Goal: Contribute content: Add original content to the website for others to see

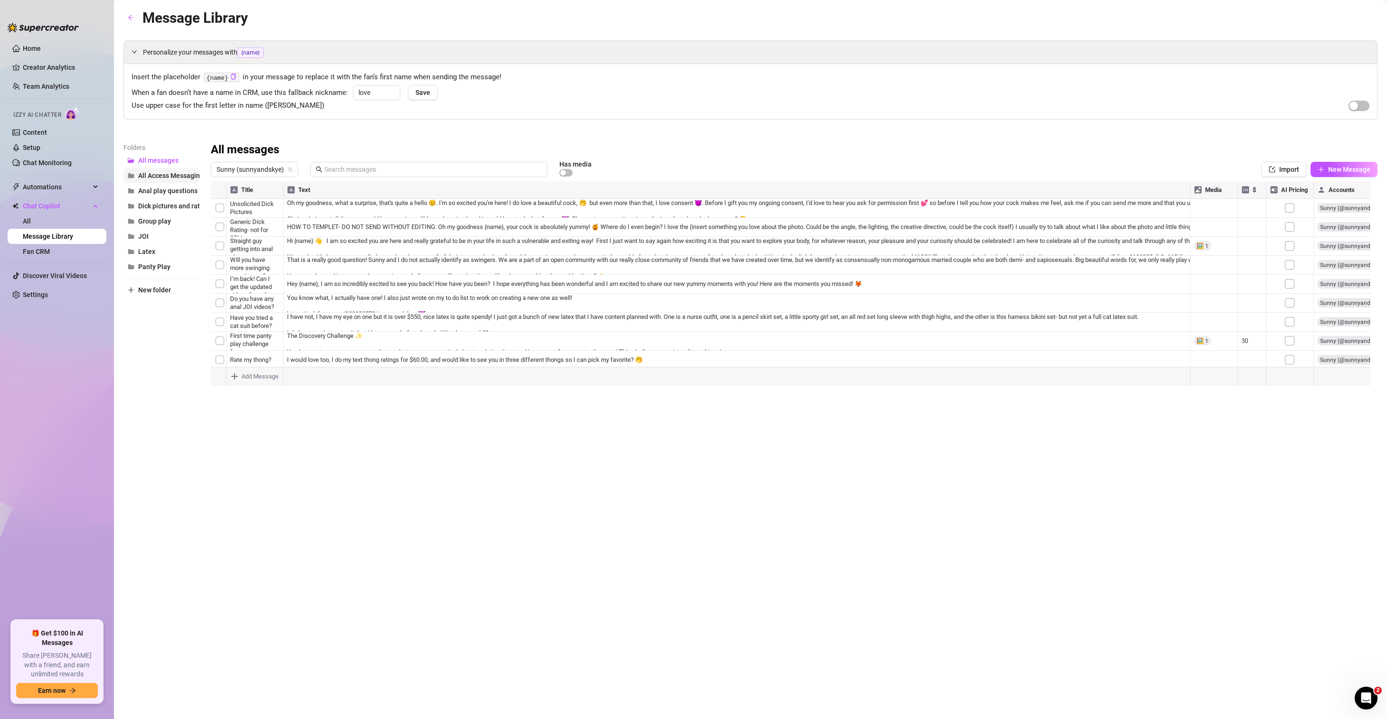
click at [167, 173] on span "All Access Messaging" at bounding box center [171, 176] width 66 height 8
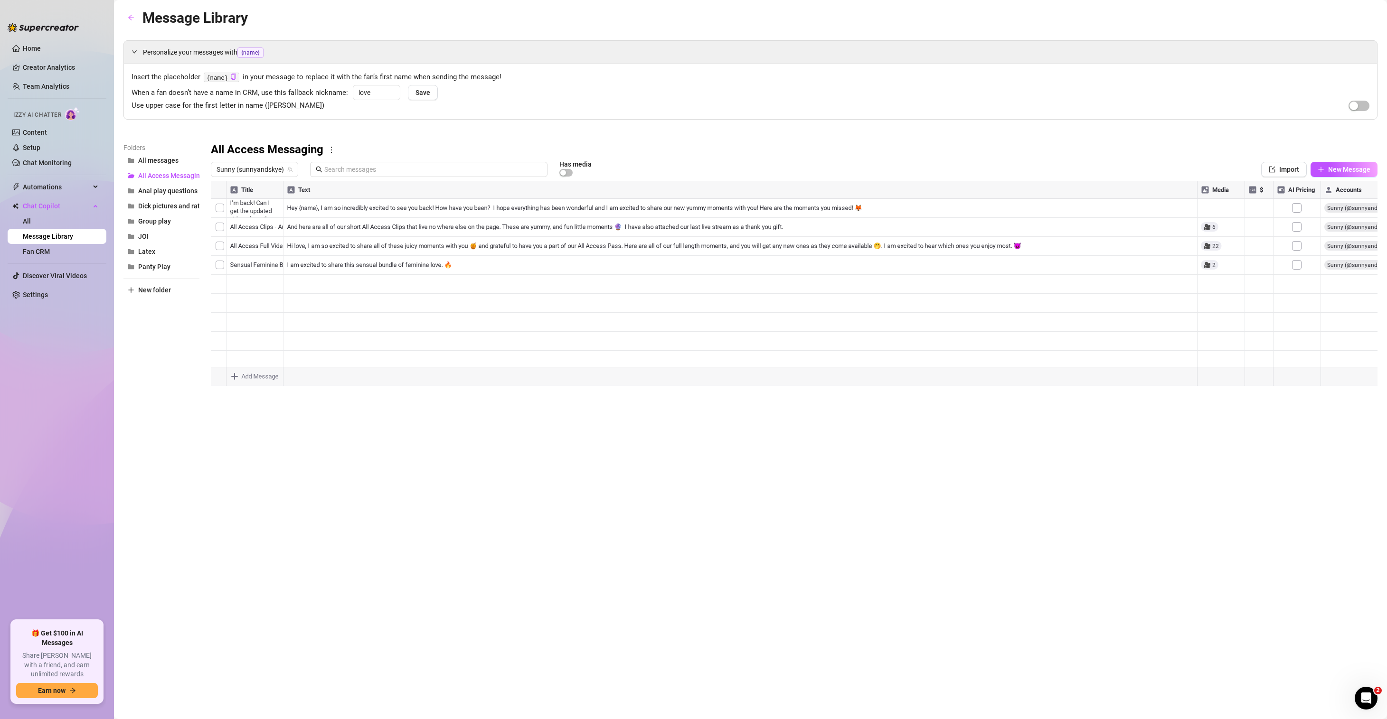
click at [349, 249] on div at bounding box center [794, 287] width 1167 height 212
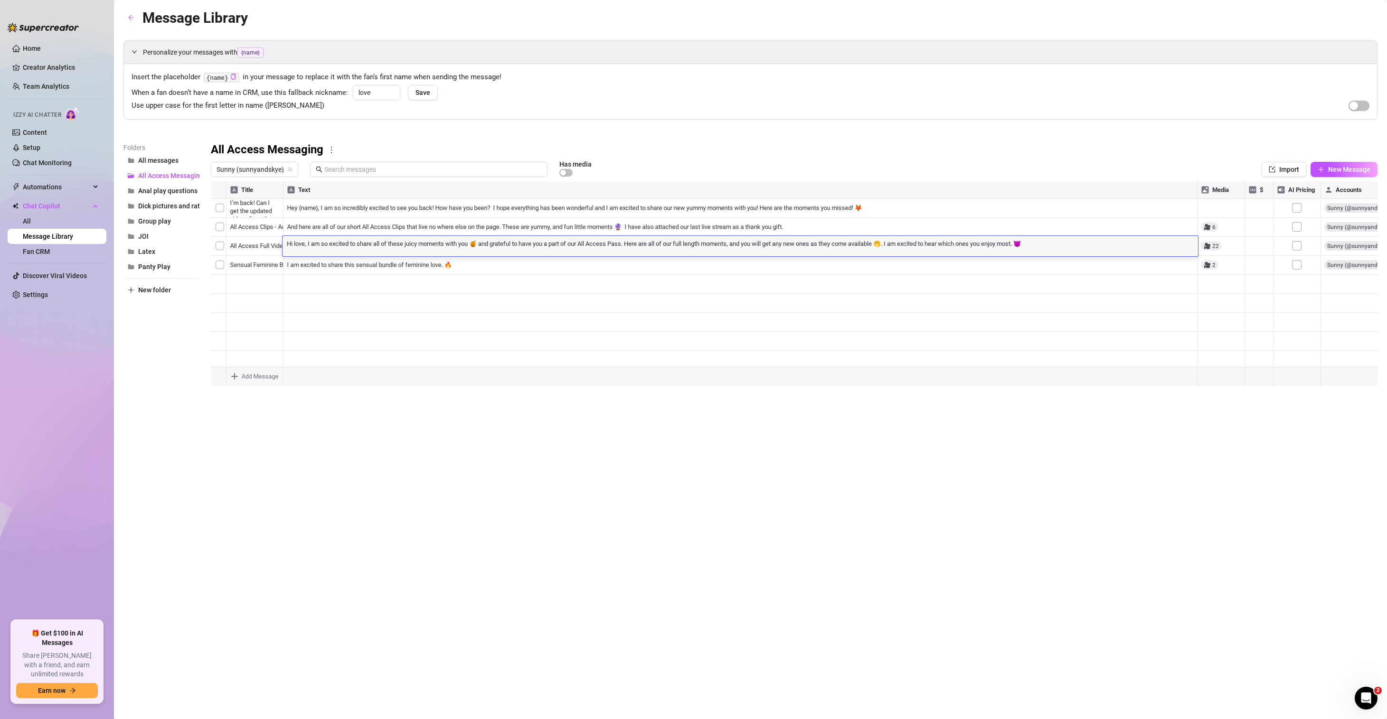
click at [349, 249] on div "Hi love, I am so excited to share all of these juicy moments with you 🍯 and gra…" at bounding box center [740, 246] width 915 height 20
click at [733, 237] on div "Hi love, I am so excited to share all of these juicy moments with you 🍯 and gra…" at bounding box center [740, 246] width 915 height 20
click at [734, 243] on textarea "Hi love, I am so excited to share all of these juicy moments with you 🍯 and gra…" at bounding box center [740, 243] width 915 height 9
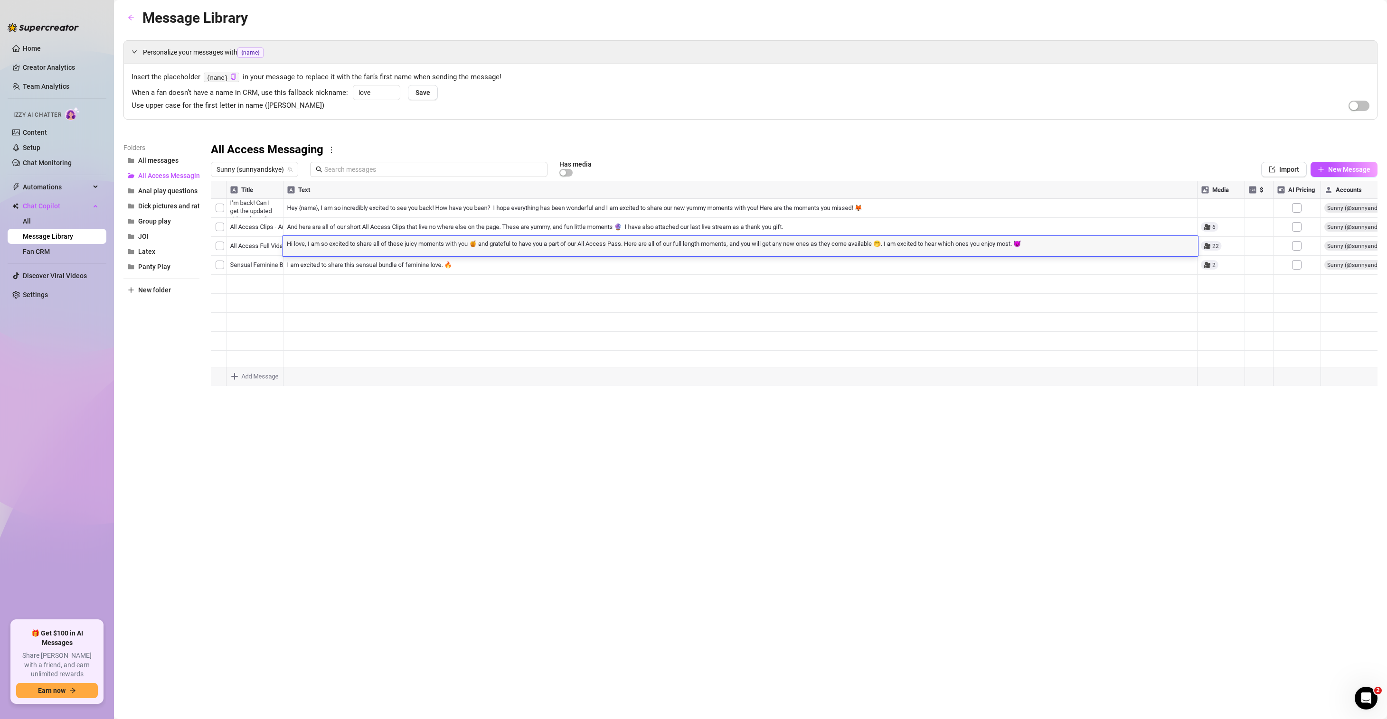
click at [734, 243] on textarea "Hi love, I am so excited to share all of these juicy moments with you 🍯 and gra…" at bounding box center [740, 243] width 915 height 9
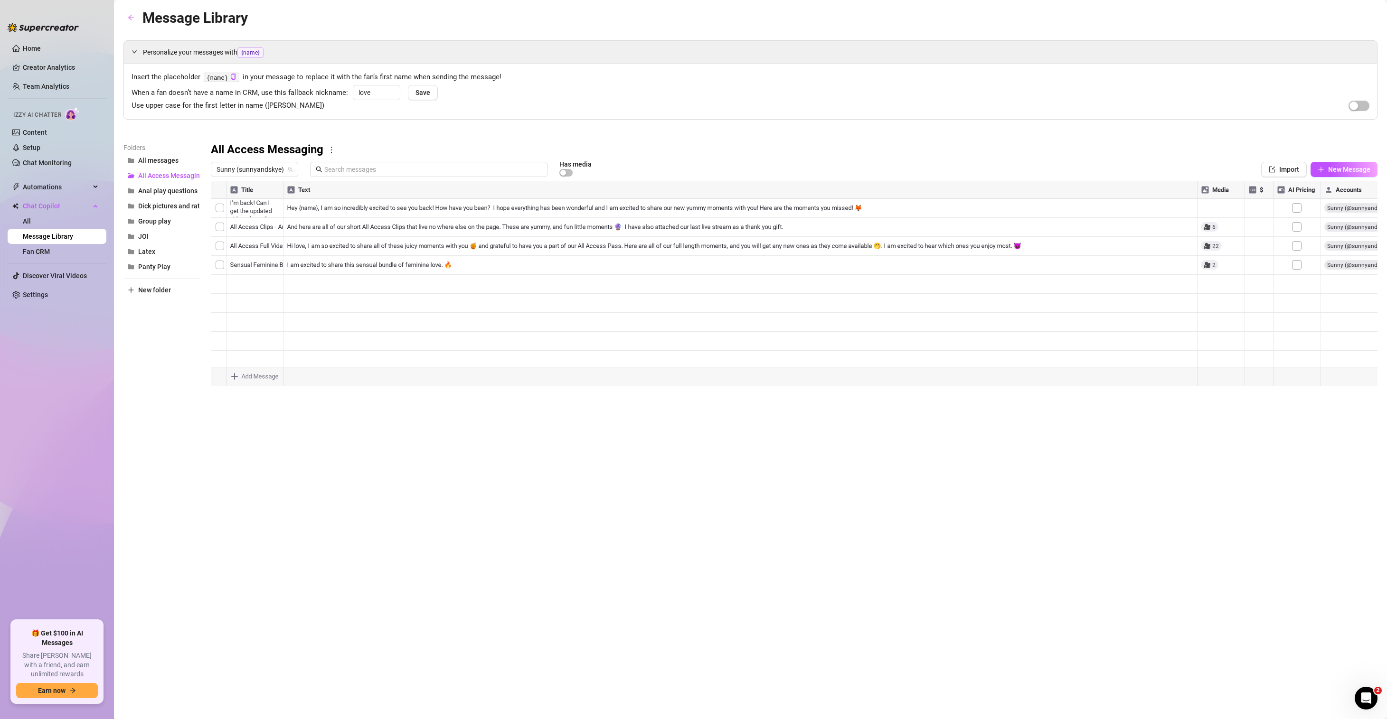
click at [1054, 129] on div "Personalize your messages with {name} Insert the placeholder {name} in your mes…" at bounding box center [750, 216] width 1254 height 353
click at [1329, 173] on span "New Message" at bounding box center [1349, 170] width 42 height 8
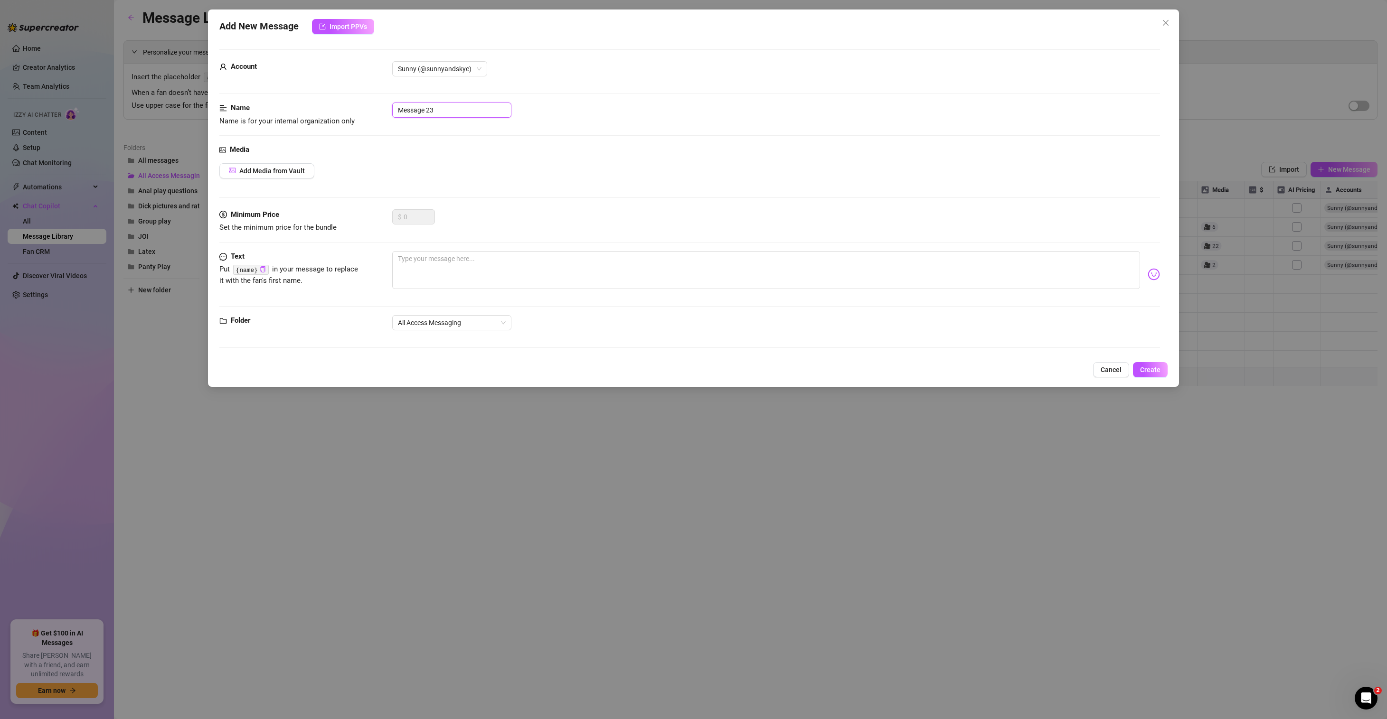
drag, startPoint x: 448, startPoint y: 107, endPoint x: 324, endPoint y: 95, distance: 125.0
click at [330, 95] on form "Account Sunny (@sunnyandskye) Name Name is for your internal organization only …" at bounding box center [689, 202] width 941 height 307
type input "All Access Full Vids - Aug"
click at [431, 266] on textarea at bounding box center [766, 270] width 748 height 38
paste textarea "Hi love, I am so excited to share all of these juicy moments with you 🍯 and gra…"
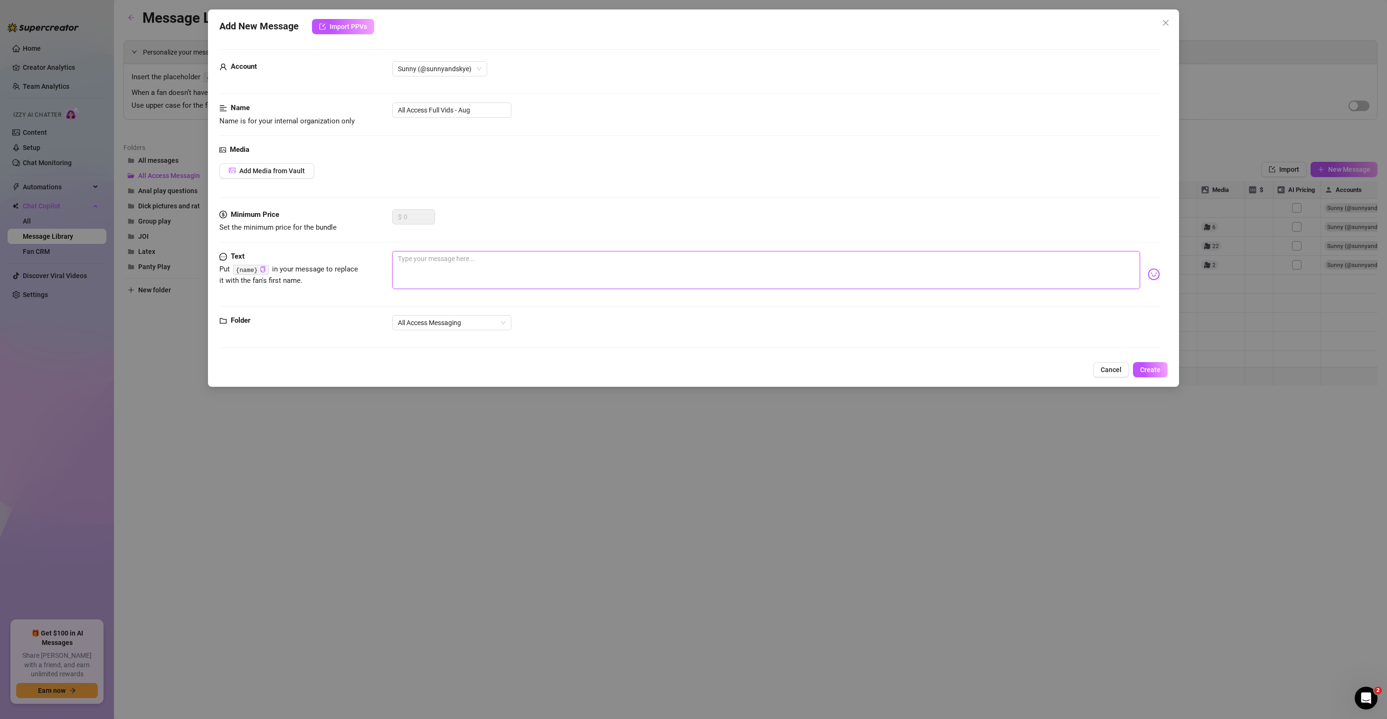
type textarea "Hi love, I am so excited to share all of these juicy moments with you 🍯 and gra…"
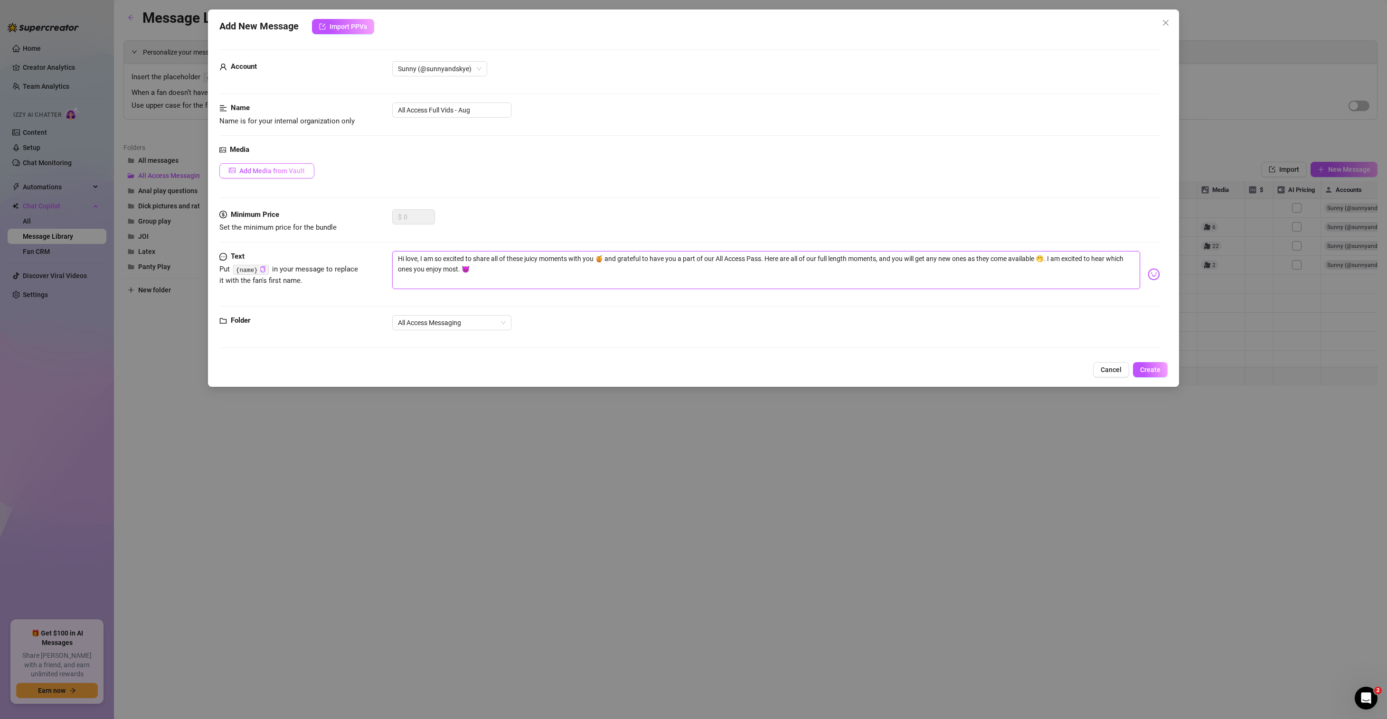
type textarea "Hi love, I am so excited to share all of these juicy moments with you 🍯 and gra…"
click at [271, 170] on span "Add Media from Vault" at bounding box center [272, 171] width 66 height 8
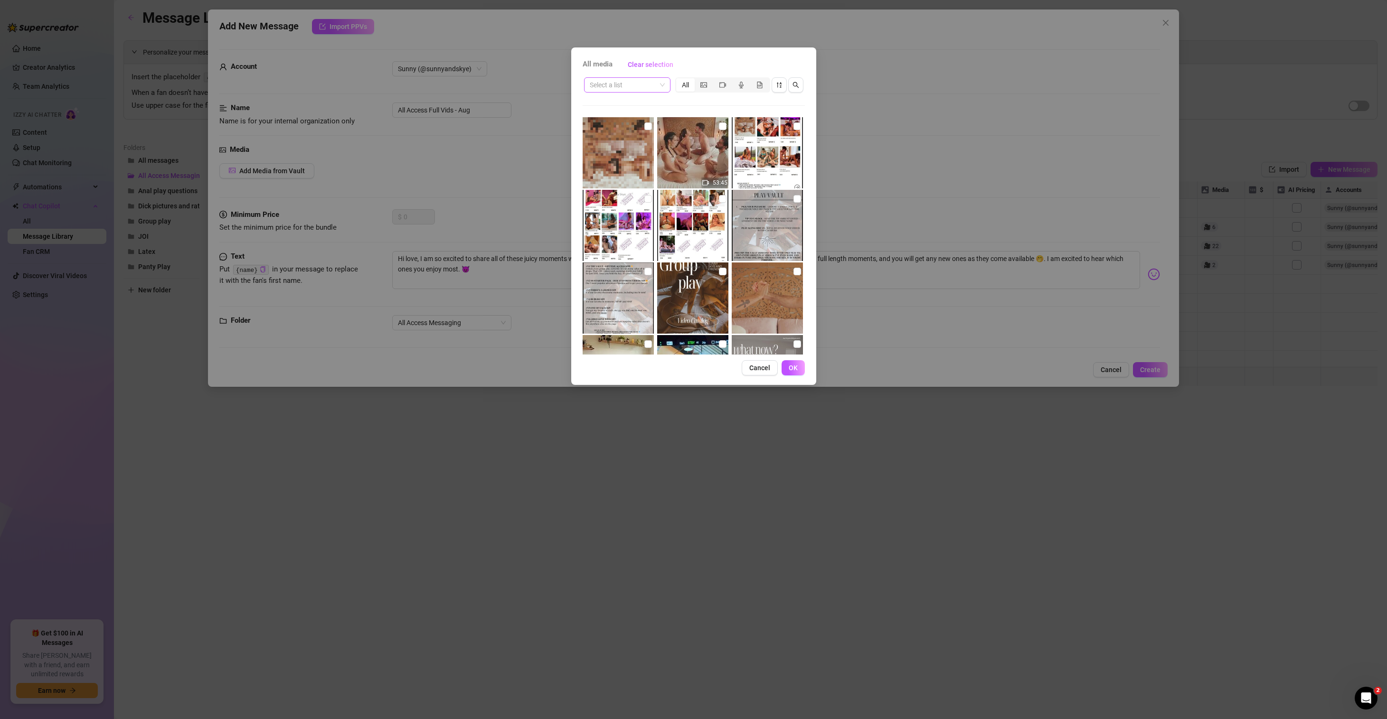
click at [660, 84] on span at bounding box center [627, 85] width 75 height 14
click at [621, 208] on div "All Access" at bounding box center [627, 210] width 71 height 10
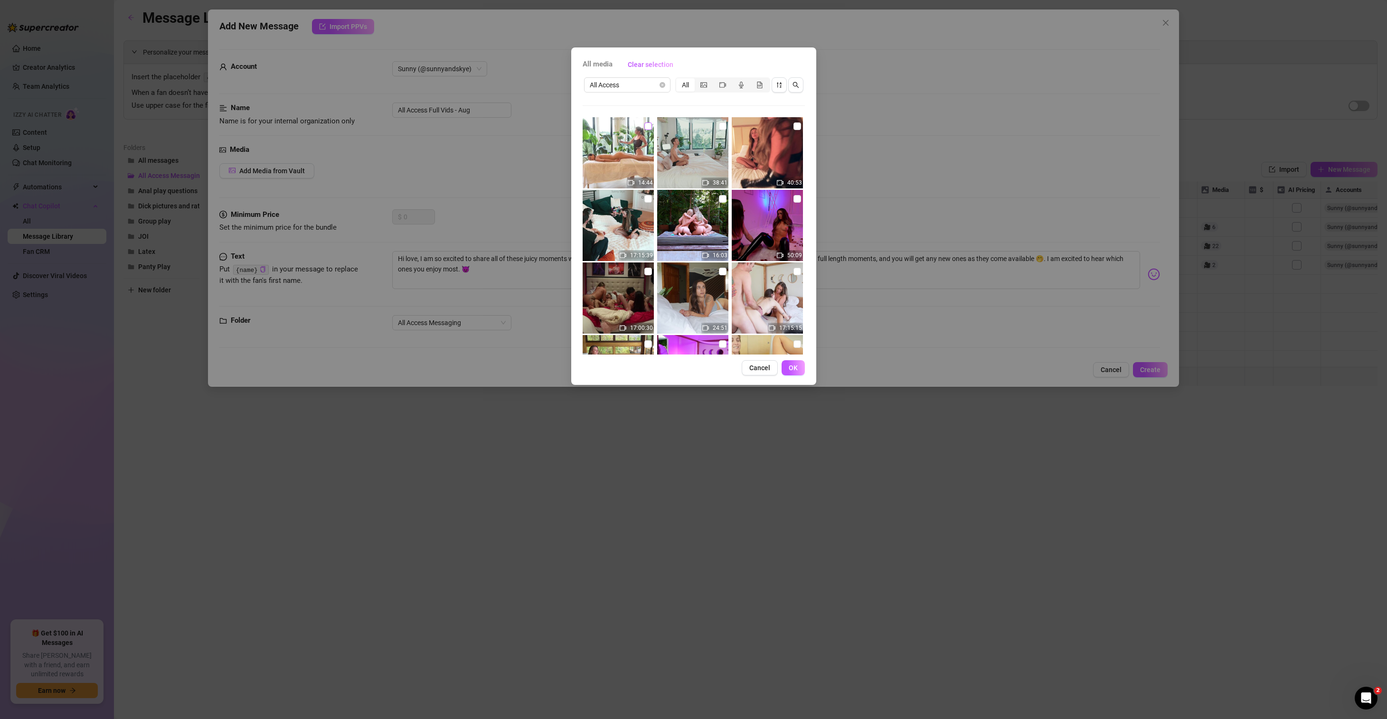
click at [647, 128] on input "checkbox" at bounding box center [648, 127] width 8 height 8
checkbox input "true"
click at [720, 126] on input "checkbox" at bounding box center [723, 127] width 8 height 8
checkbox input "true"
click at [793, 125] on input "checkbox" at bounding box center [797, 127] width 8 height 8
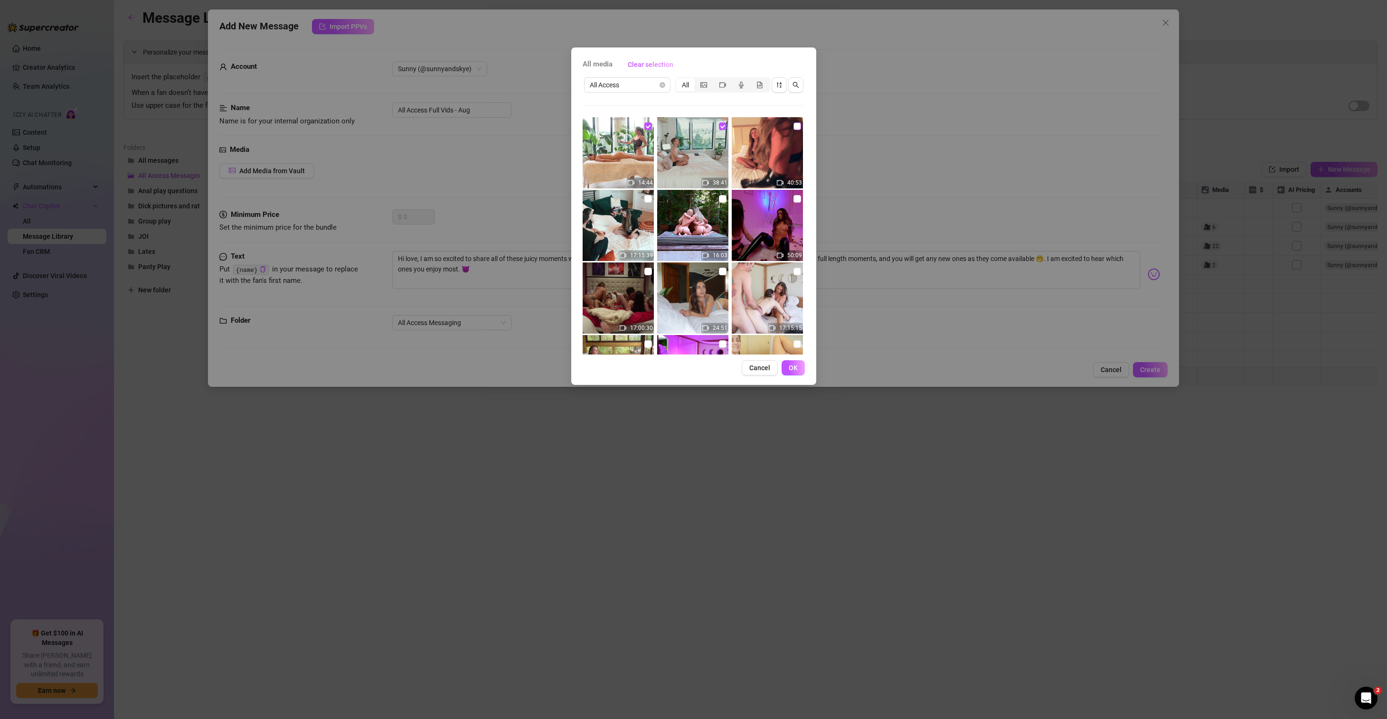
checkbox input "true"
click at [793, 199] on input "checkbox" at bounding box center [797, 199] width 8 height 8
checkbox input "true"
drag, startPoint x: 717, startPoint y: 199, endPoint x: 708, endPoint y: 199, distance: 8.6
click at [719, 199] on input "checkbox" at bounding box center [723, 199] width 8 height 8
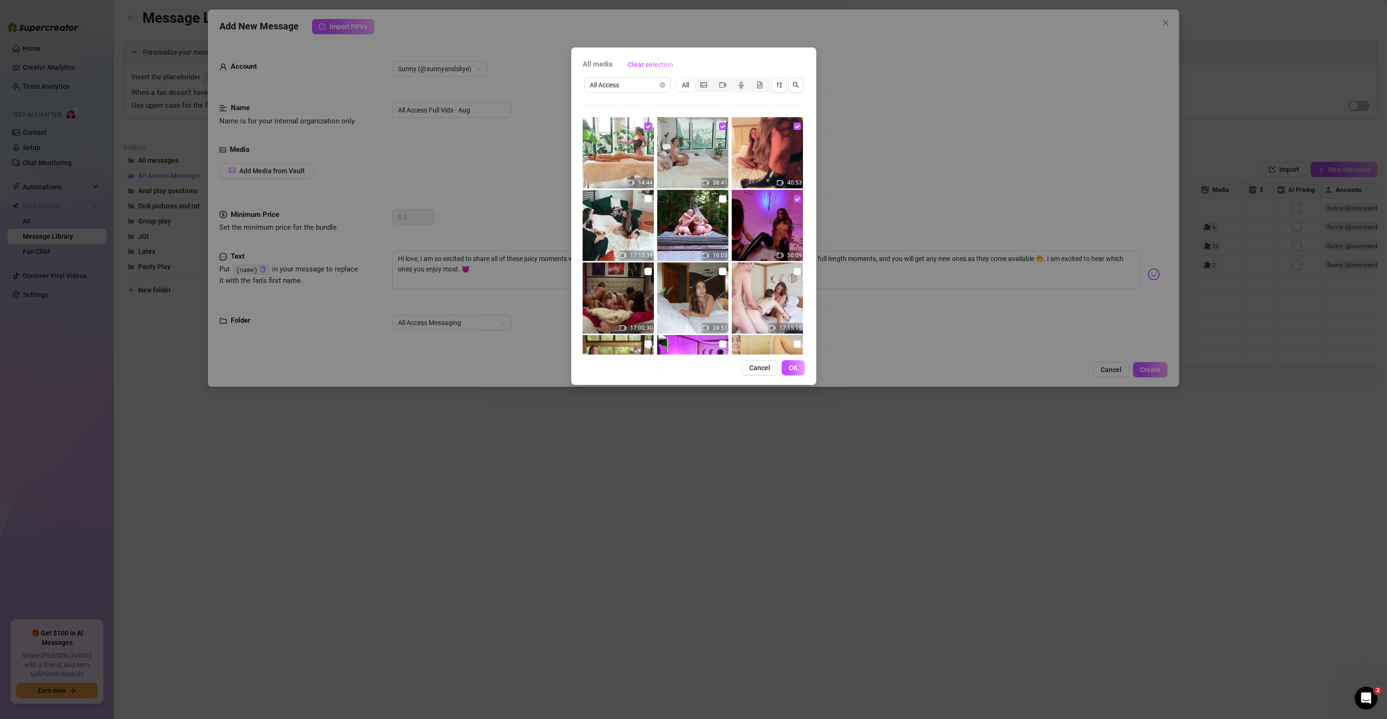
checkbox input "true"
click at [645, 198] on input "checkbox" at bounding box center [648, 199] width 8 height 8
checkbox input "true"
click at [648, 272] on input "checkbox" at bounding box center [648, 272] width 8 height 8
checkbox input "true"
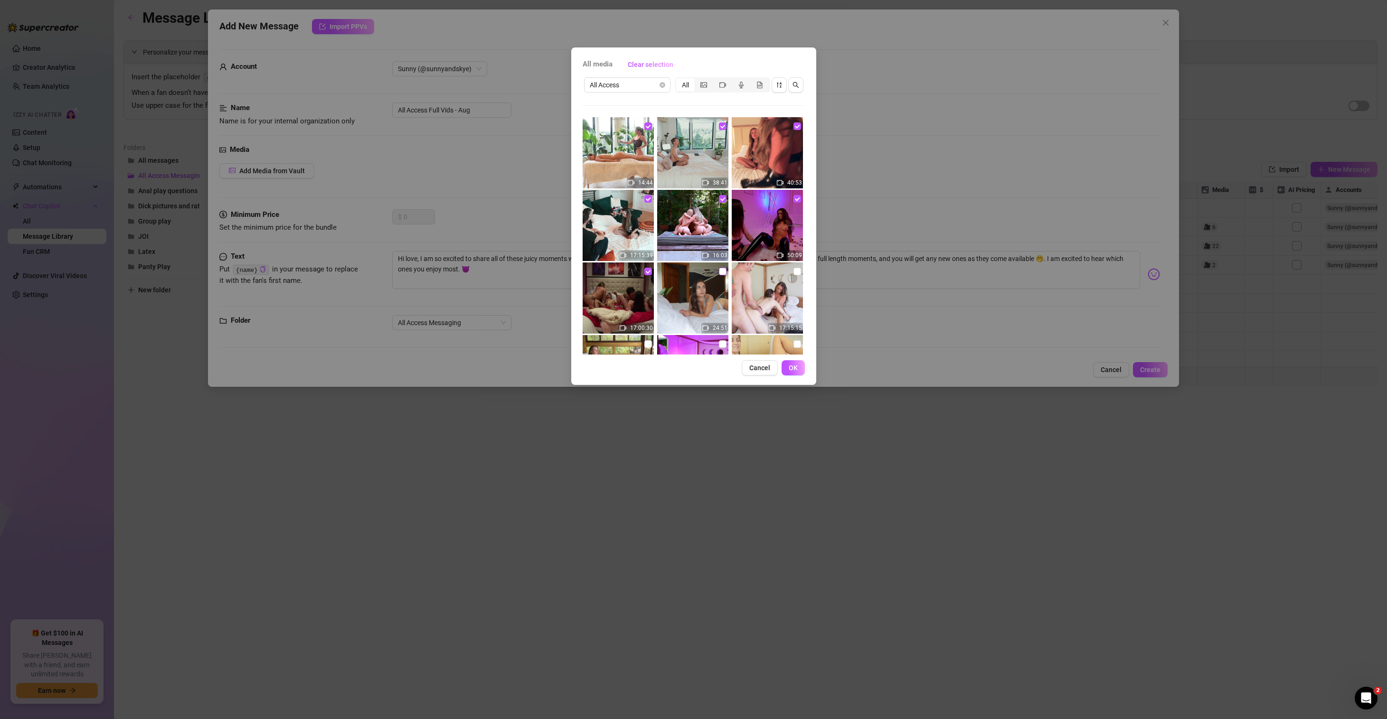
click at [720, 271] on input "checkbox" at bounding box center [723, 272] width 8 height 8
checkbox input "true"
click at [795, 271] on img at bounding box center [767, 298] width 71 height 71
checkbox input "true"
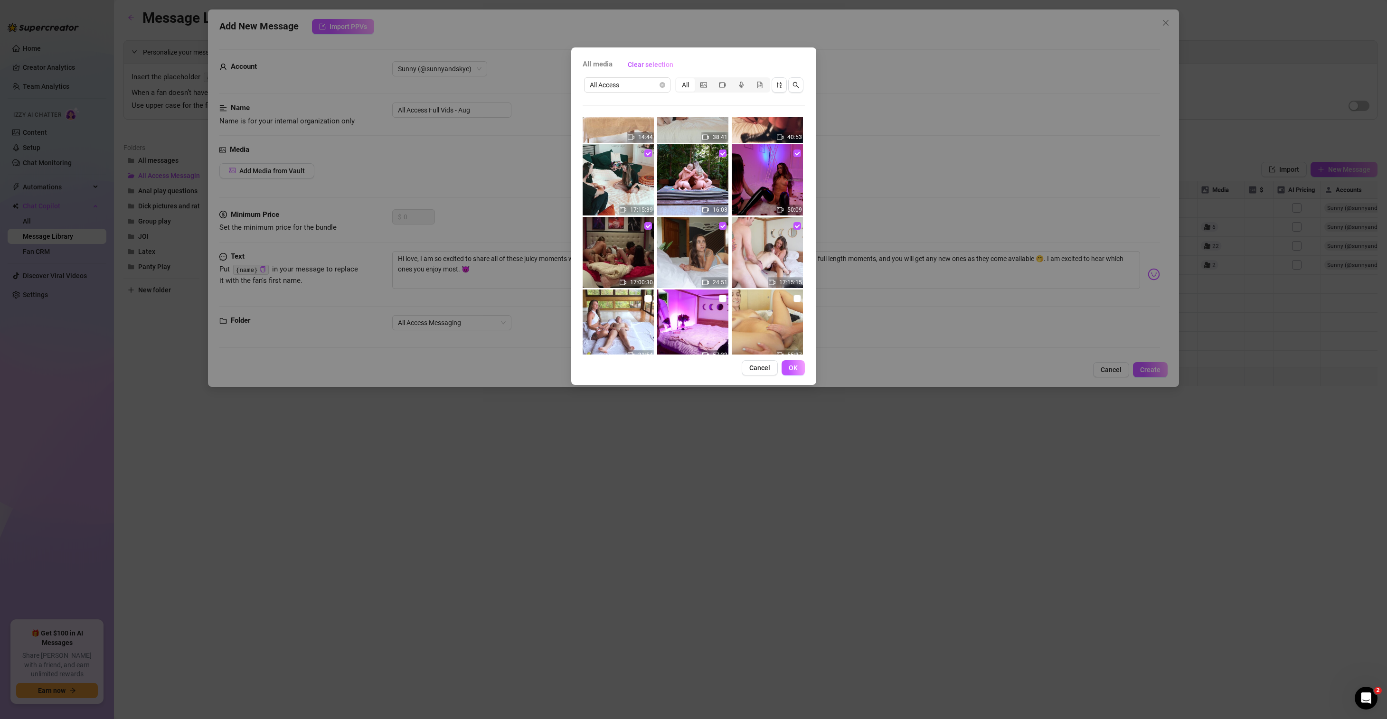
scroll to position [174, 0]
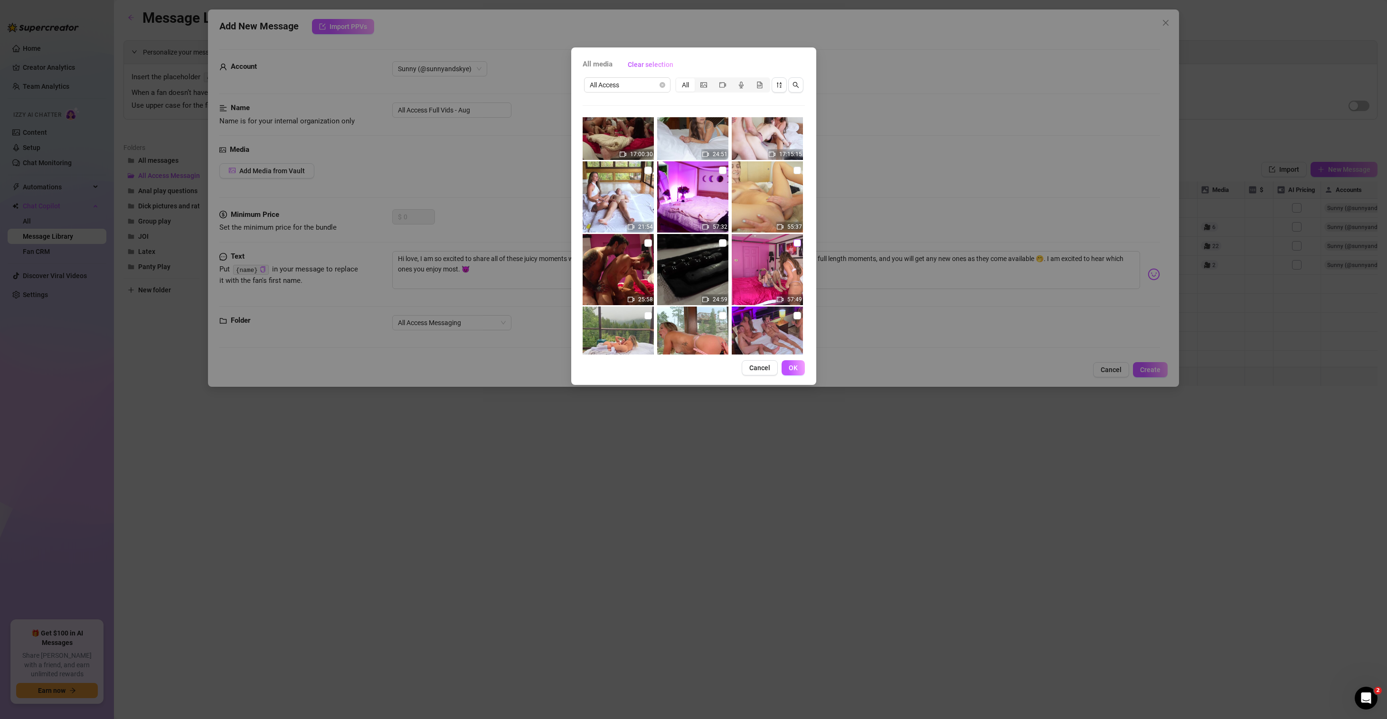
click at [793, 242] on input "checkbox" at bounding box center [797, 243] width 8 height 8
checkbox input "true"
click at [719, 244] on input "checkbox" at bounding box center [723, 243] width 8 height 8
checkbox input "true"
click at [650, 244] on input "checkbox" at bounding box center [648, 243] width 8 height 8
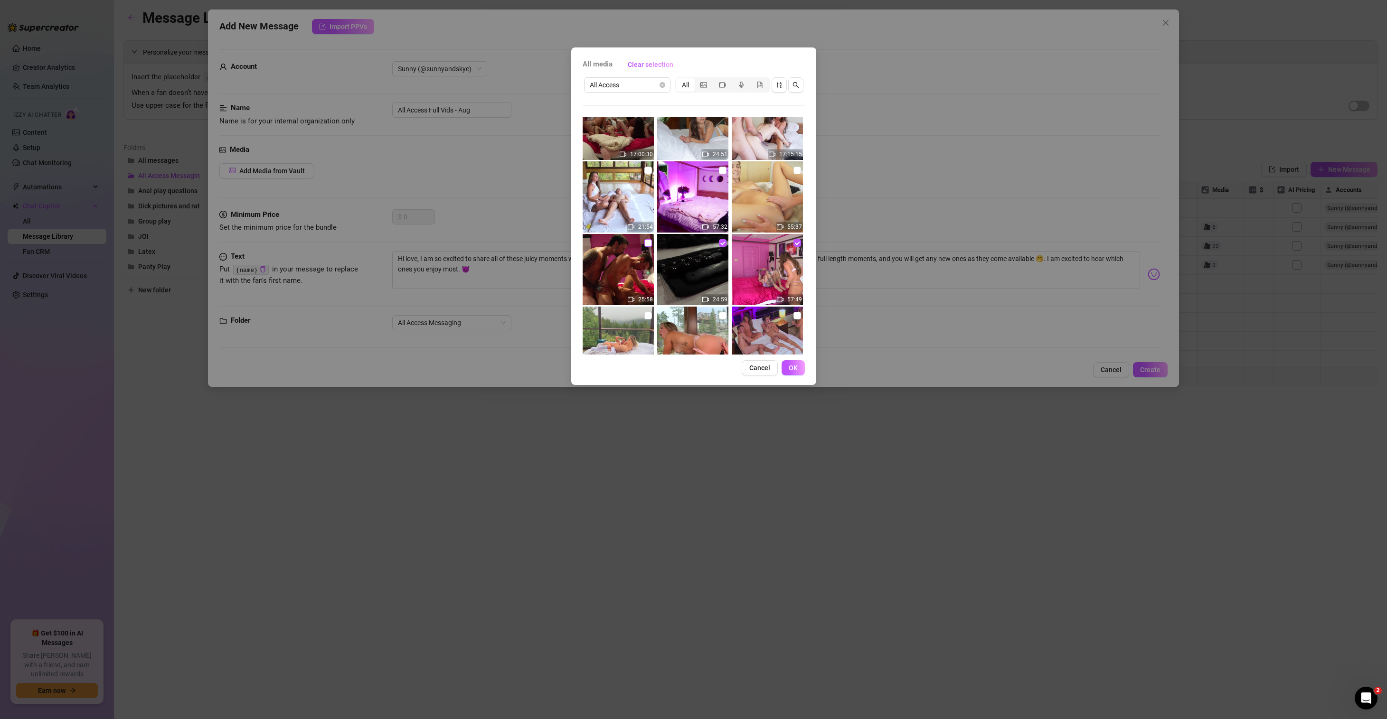
checkbox input "true"
click at [645, 317] on input "checkbox" at bounding box center [648, 316] width 8 height 8
checkbox input "true"
click at [720, 314] on input "checkbox" at bounding box center [723, 316] width 8 height 8
checkbox input "true"
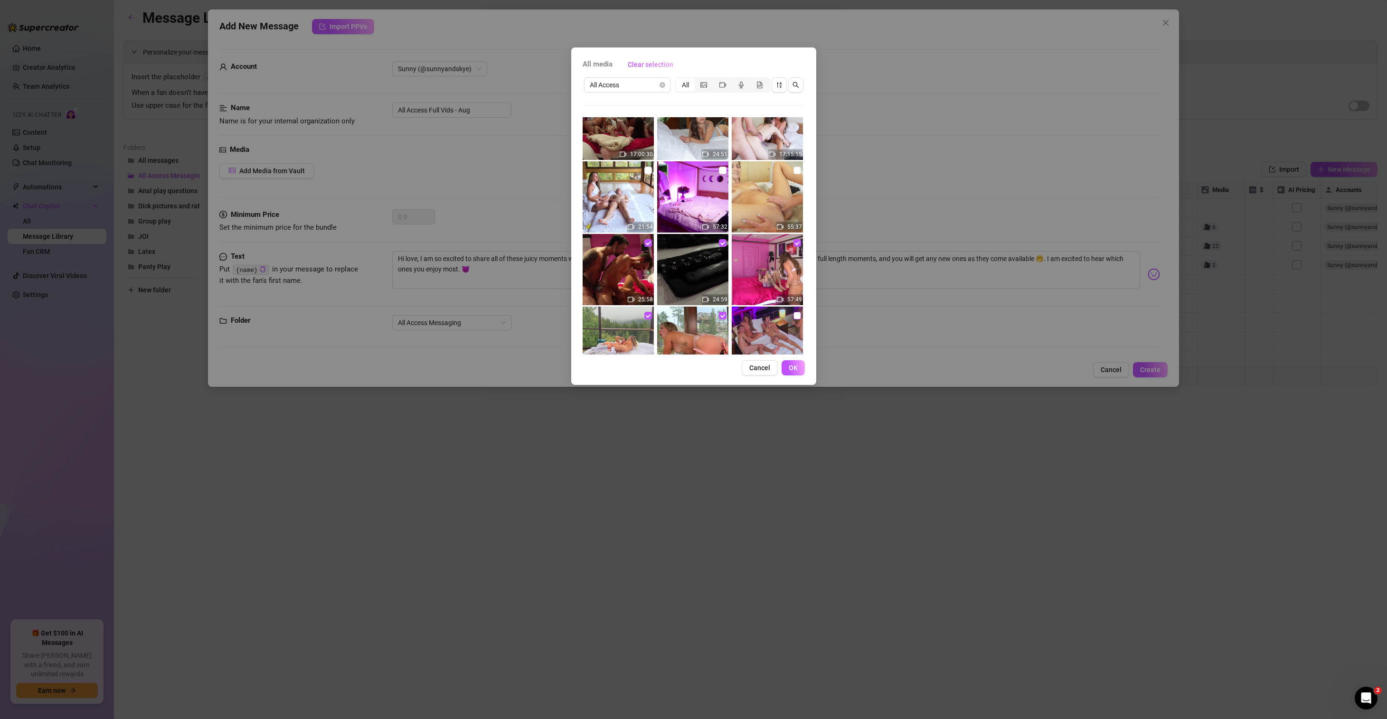
click at [793, 315] on input "checkbox" at bounding box center [797, 316] width 8 height 8
checkbox input "true"
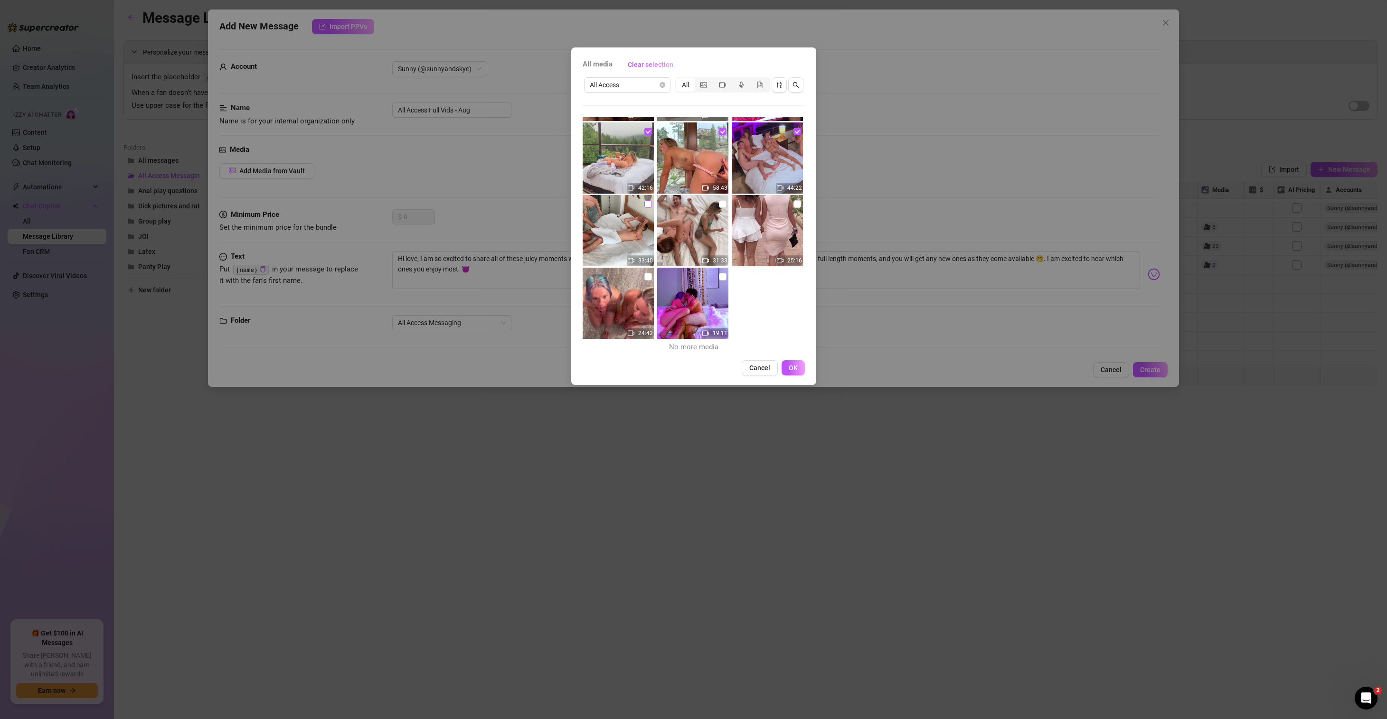
click at [645, 205] on input "checkbox" at bounding box center [648, 204] width 8 height 8
checkbox input "true"
click at [720, 204] on input "checkbox" at bounding box center [723, 204] width 8 height 8
checkbox input "true"
drag, startPoint x: 790, startPoint y: 204, endPoint x: 772, endPoint y: 216, distance: 21.6
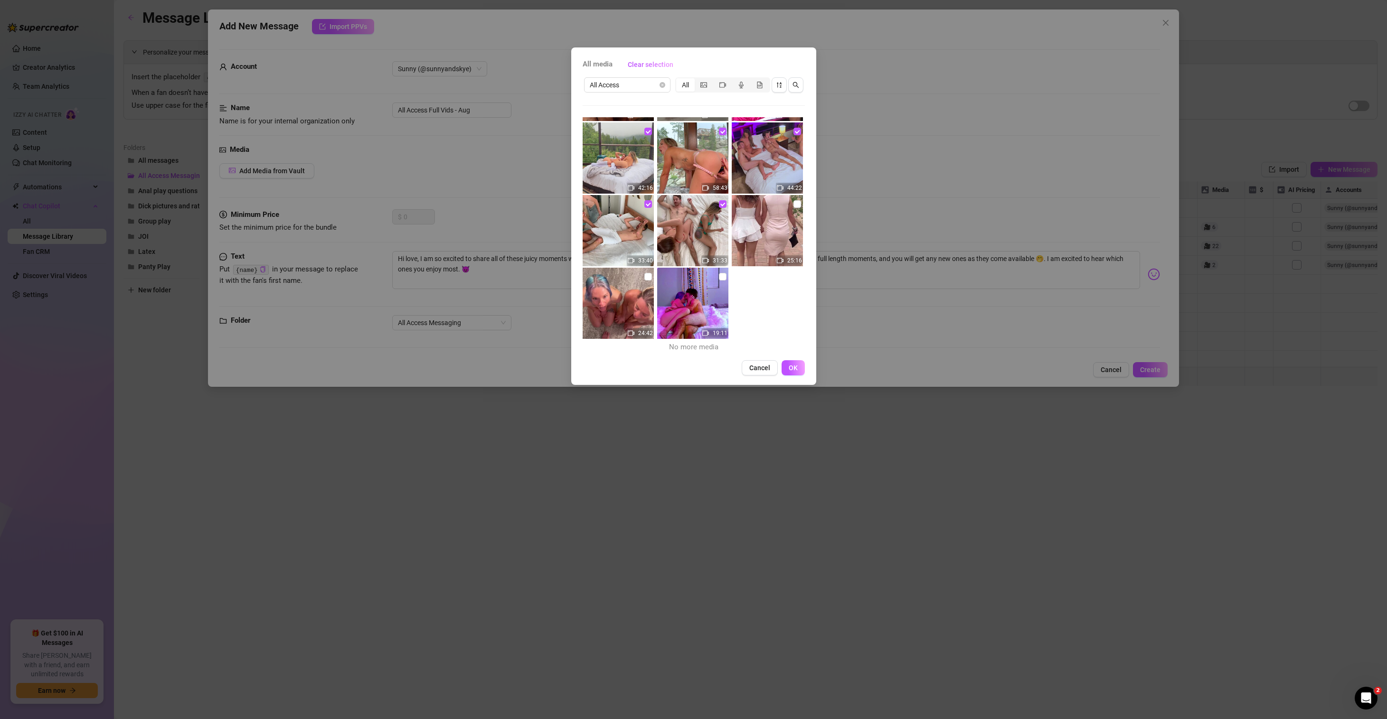
click at [793, 204] on input "checkbox" at bounding box center [797, 204] width 8 height 8
checkbox input "true"
click at [719, 276] on input "checkbox" at bounding box center [723, 277] width 8 height 8
checkbox input "true"
click at [647, 275] on input "checkbox" at bounding box center [648, 277] width 8 height 8
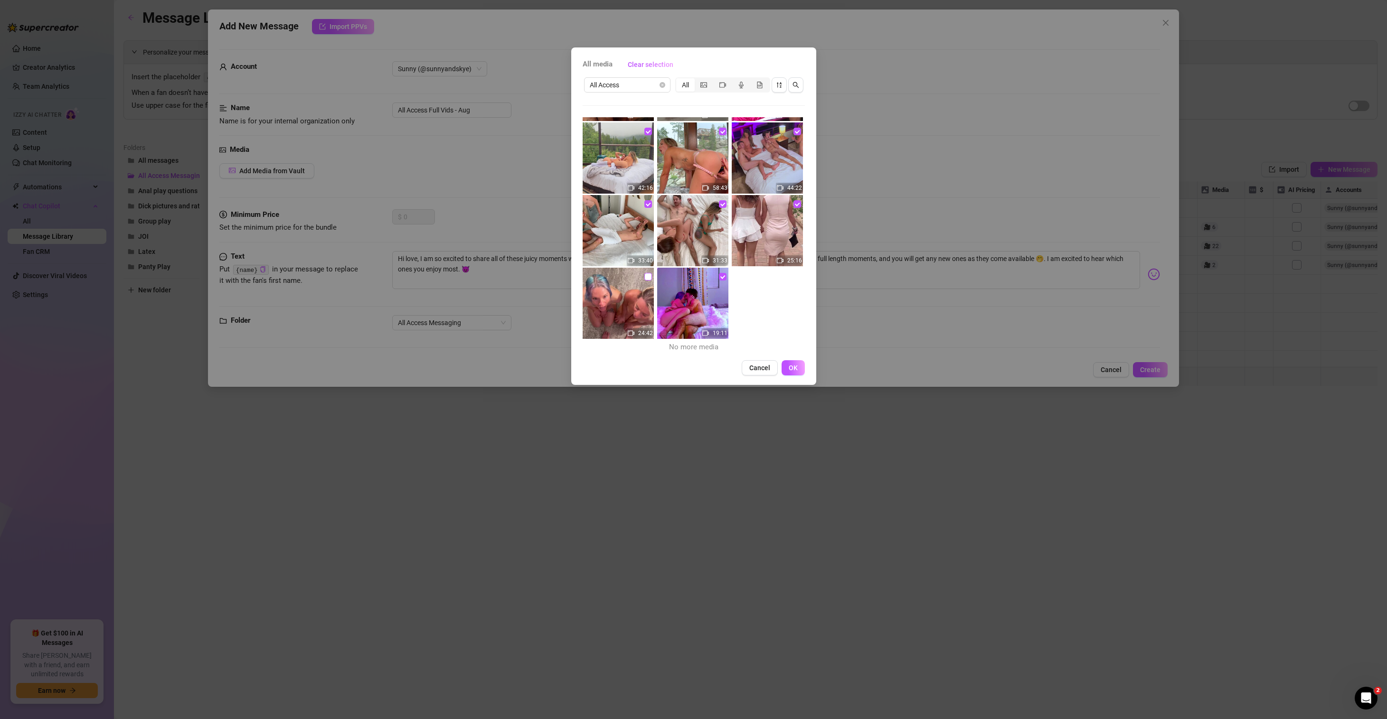
checkbox input "true"
click at [788, 371] on button "OK" at bounding box center [793, 367] width 23 height 15
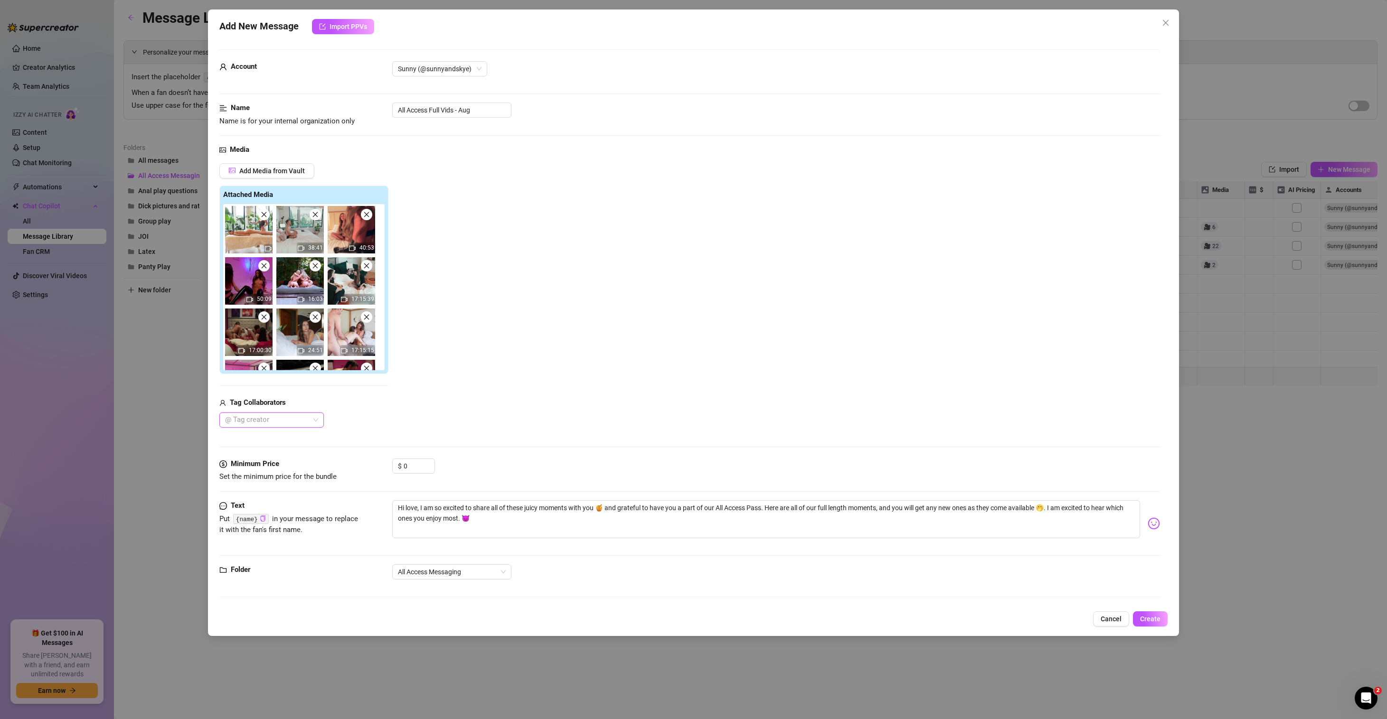
click at [316, 418] on div "@ Tag creator" at bounding box center [271, 420] width 104 height 15
click at [268, 439] on div "[PERSON_NAME] ✨" at bounding box center [271, 439] width 89 height 10
click at [265, 451] on div "[PERSON_NAME]" at bounding box center [271, 454] width 89 height 10
click at [262, 474] on div "NoName" at bounding box center [281, 469] width 108 height 10
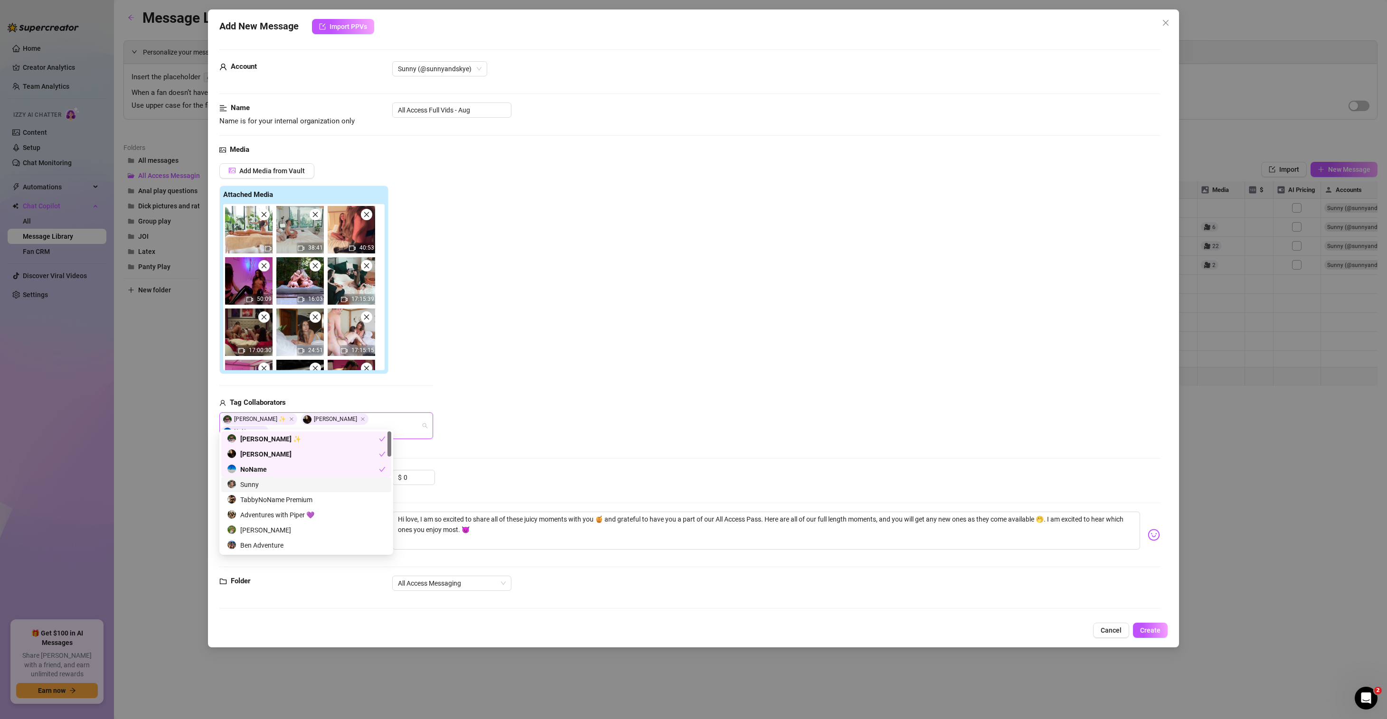
click at [261, 483] on div "Sunny" at bounding box center [306, 485] width 159 height 10
click at [267, 509] on div "TabbyNoName Premium" at bounding box center [326, 512] width 198 height 10
click at [273, 507] on div "[PERSON_NAME]" at bounding box center [326, 508] width 198 height 10
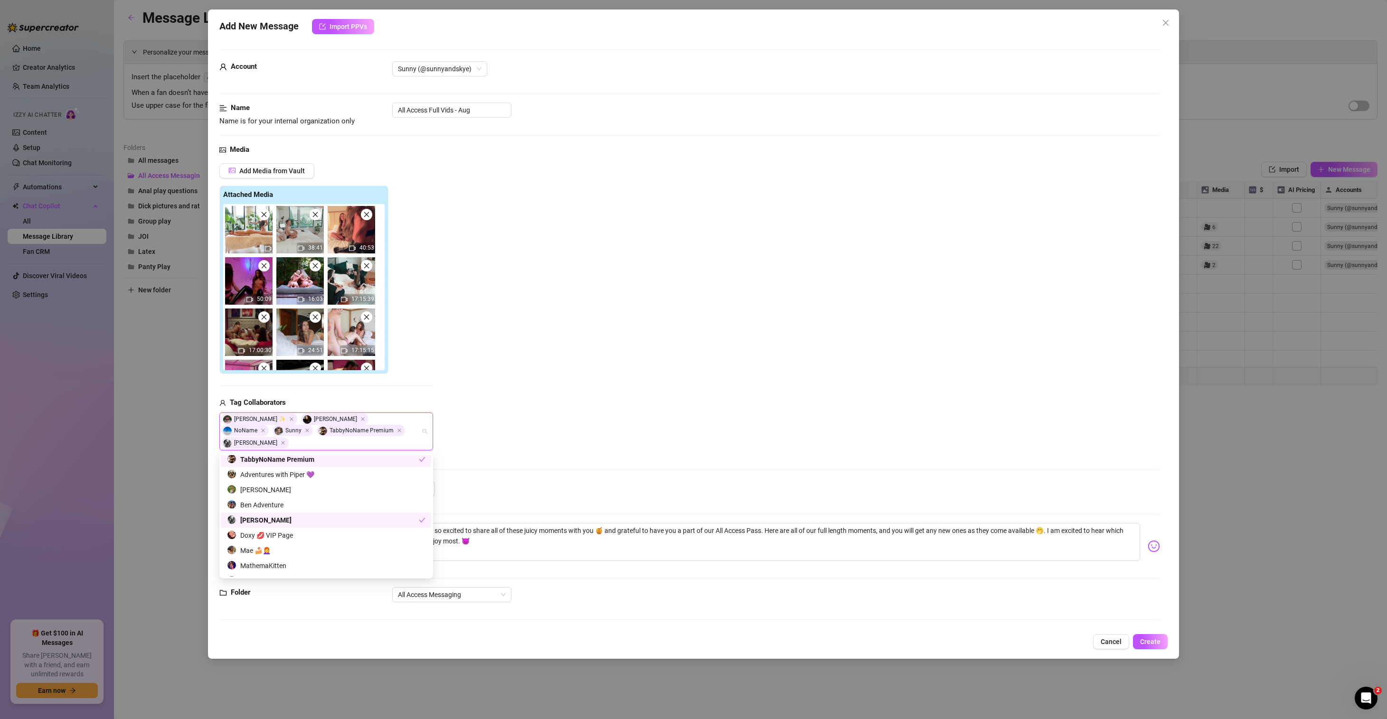
click at [271, 522] on div "[PERSON_NAME]" at bounding box center [323, 520] width 192 height 10
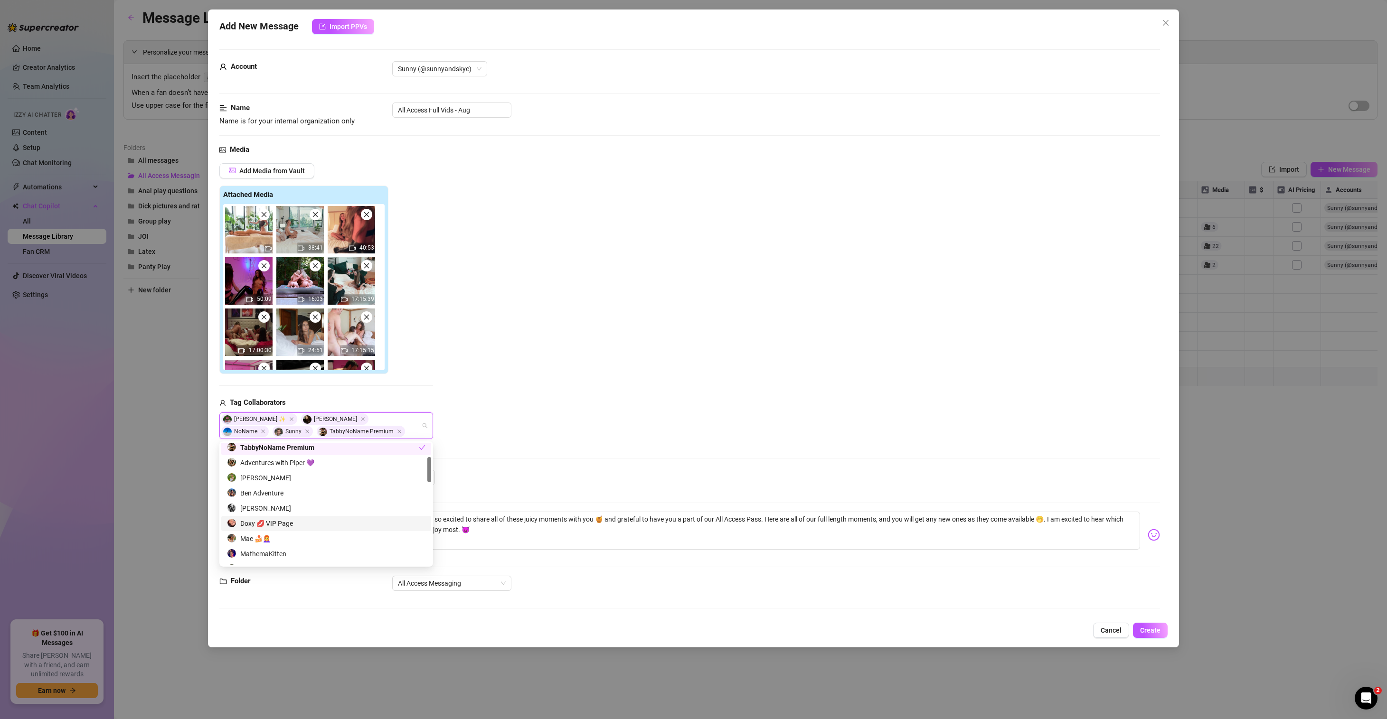
click at [280, 520] on div "Doxy 💋 VIP Page" at bounding box center [326, 523] width 198 height 10
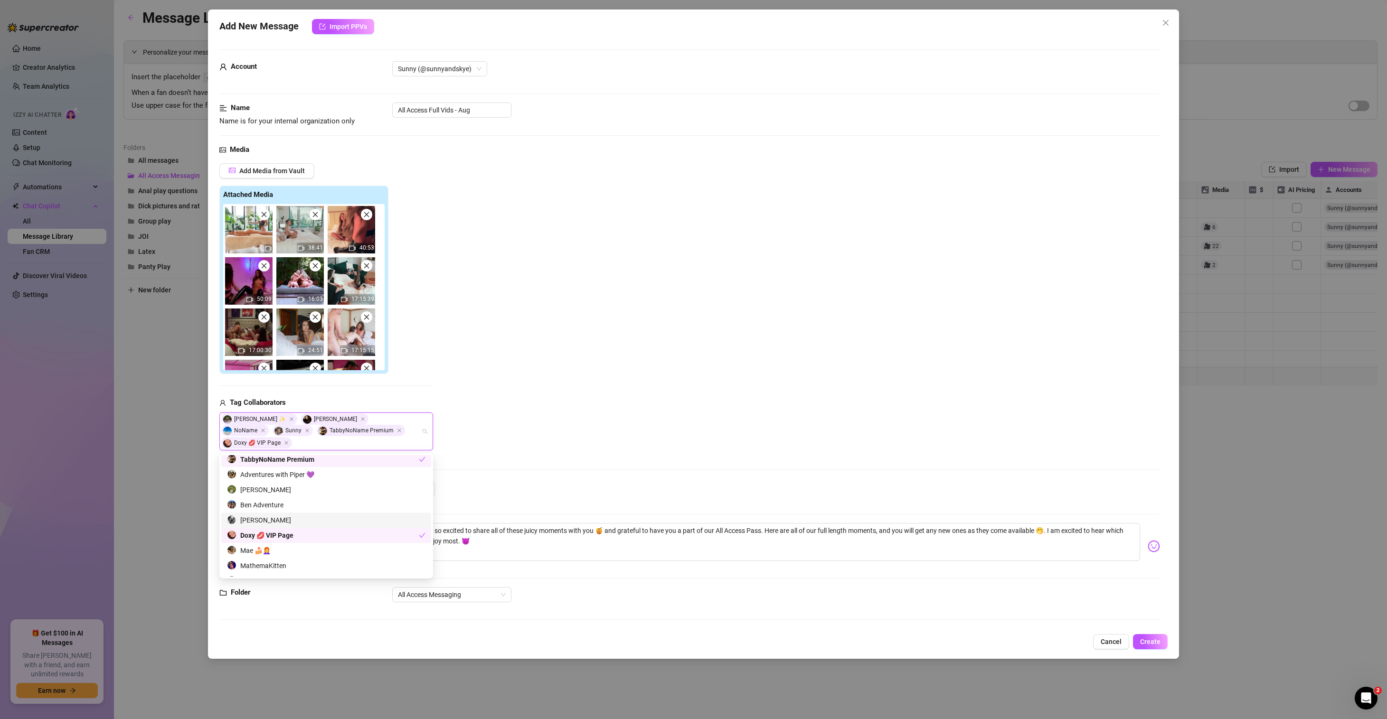
click at [273, 516] on div "[PERSON_NAME]" at bounding box center [326, 520] width 198 height 10
click at [281, 548] on div "Mae 🍰👩‍🦰" at bounding box center [326, 551] width 198 height 10
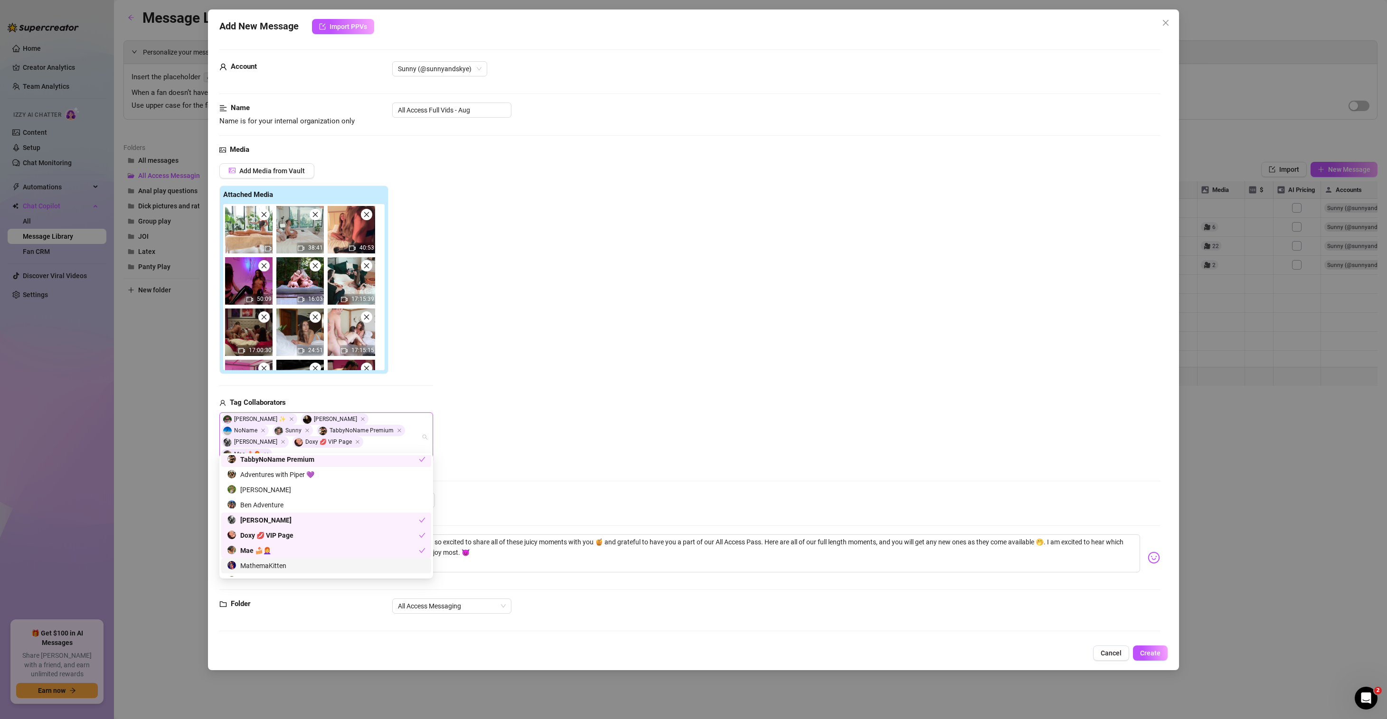
click at [281, 564] on div "MathemaKitten" at bounding box center [326, 566] width 198 height 10
click at [284, 568] on div "Mr. E Day" at bounding box center [326, 568] width 198 height 10
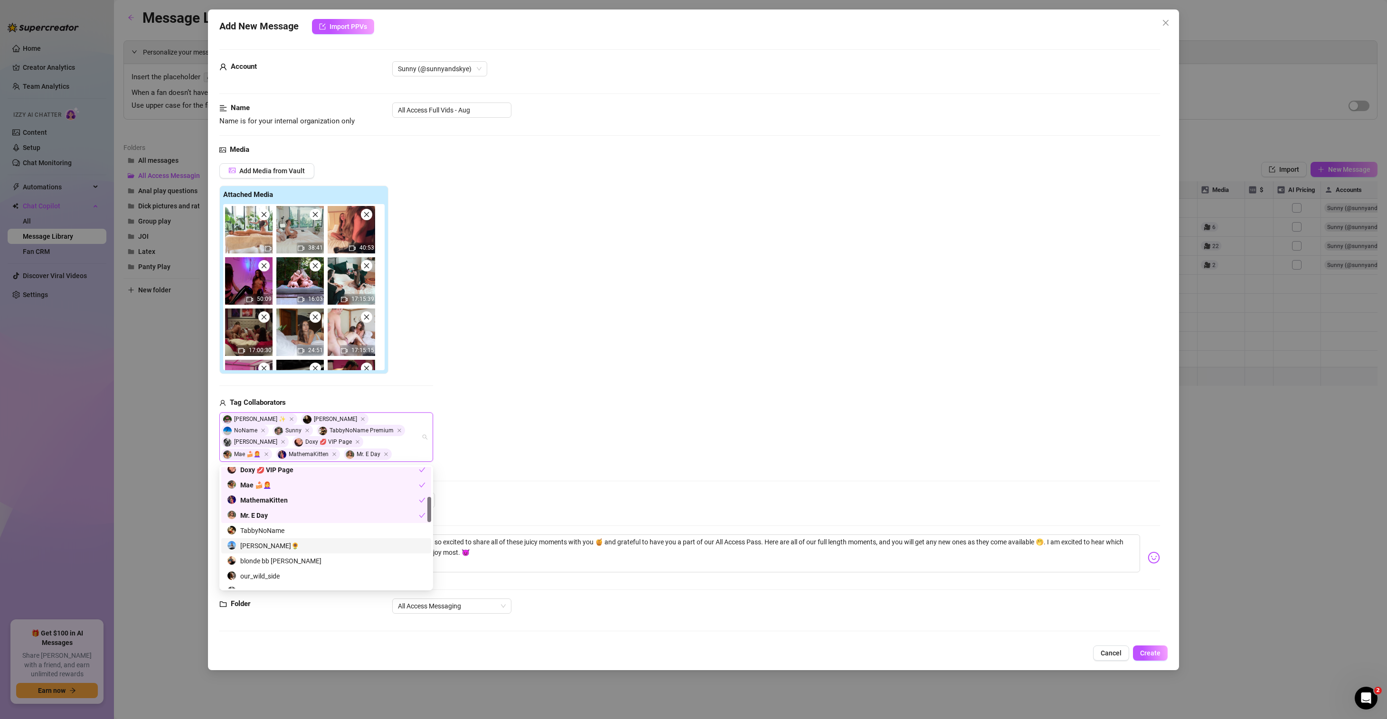
click at [291, 544] on div "[PERSON_NAME]🌻" at bounding box center [326, 546] width 198 height 10
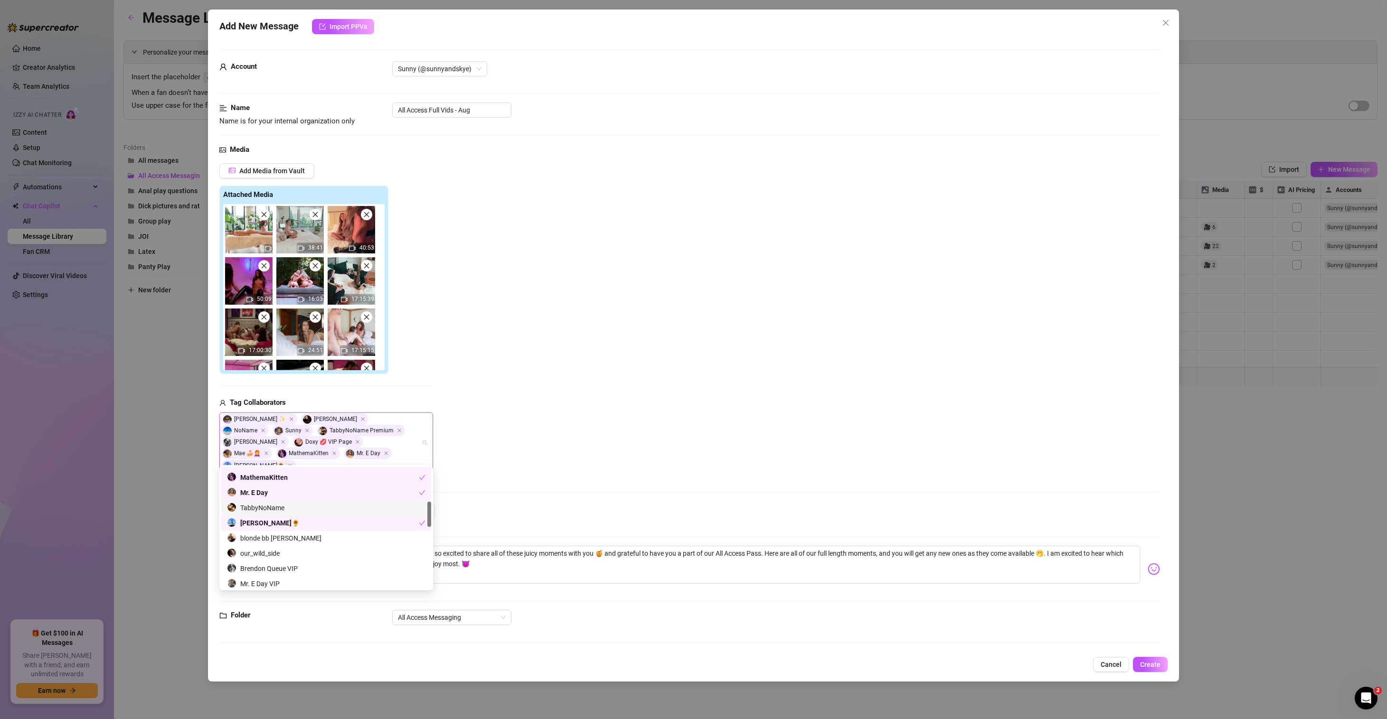
scroll to position [166, 0]
click at [295, 538] on div "blonde bb [PERSON_NAME]" at bounding box center [326, 536] width 198 height 10
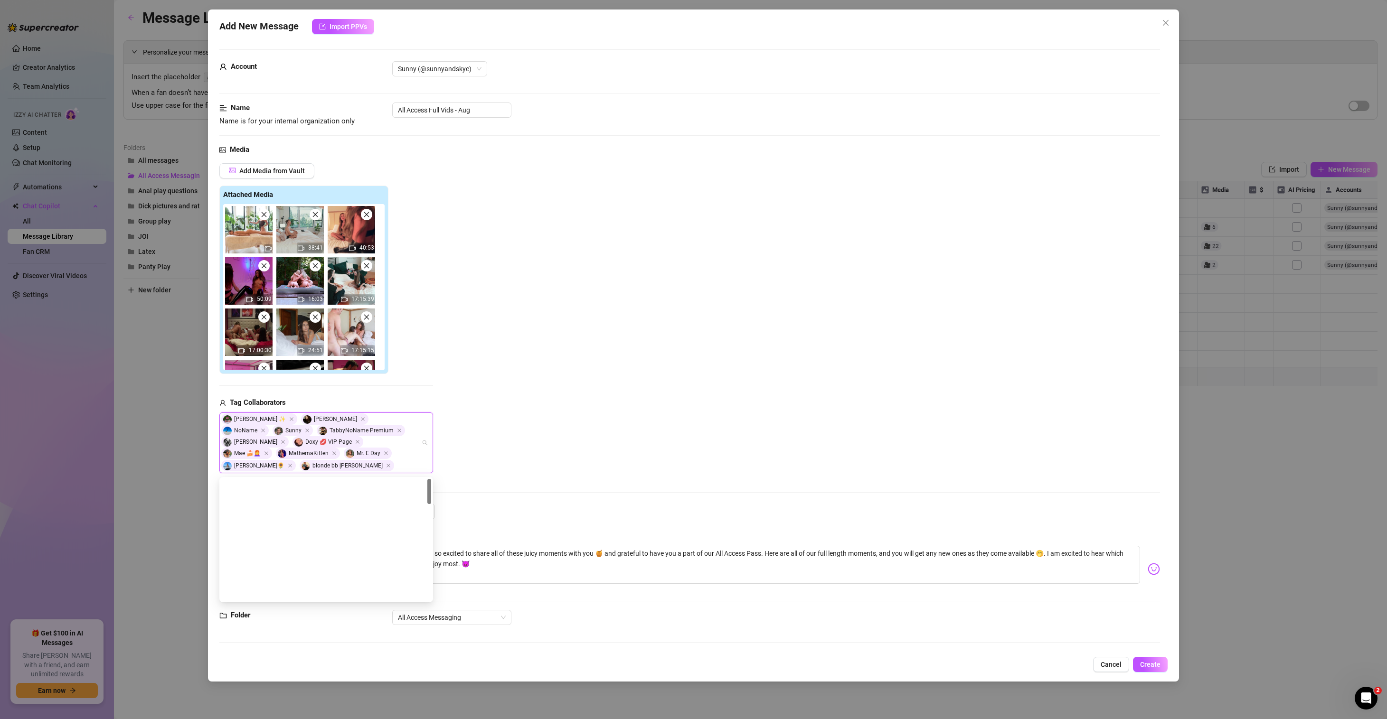
scroll to position [0, 0]
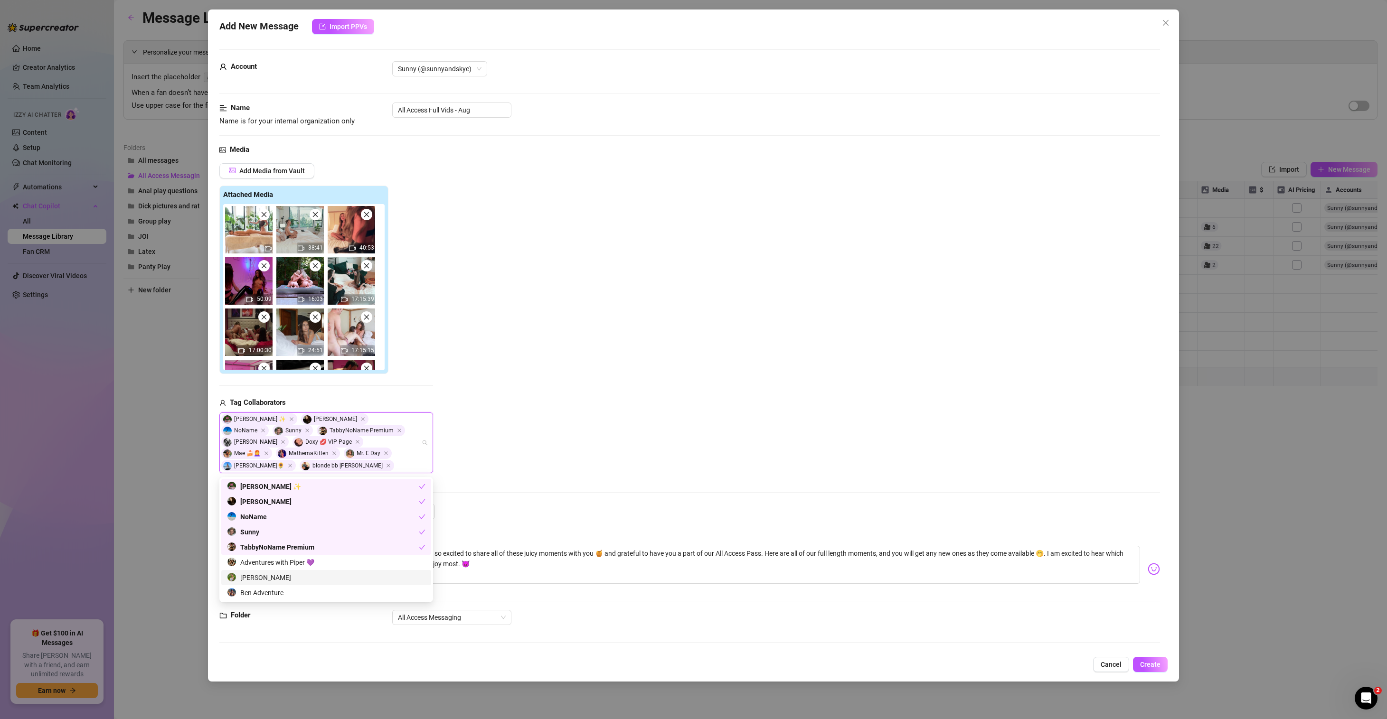
click at [280, 578] on div "[PERSON_NAME]" at bounding box center [326, 578] width 198 height 10
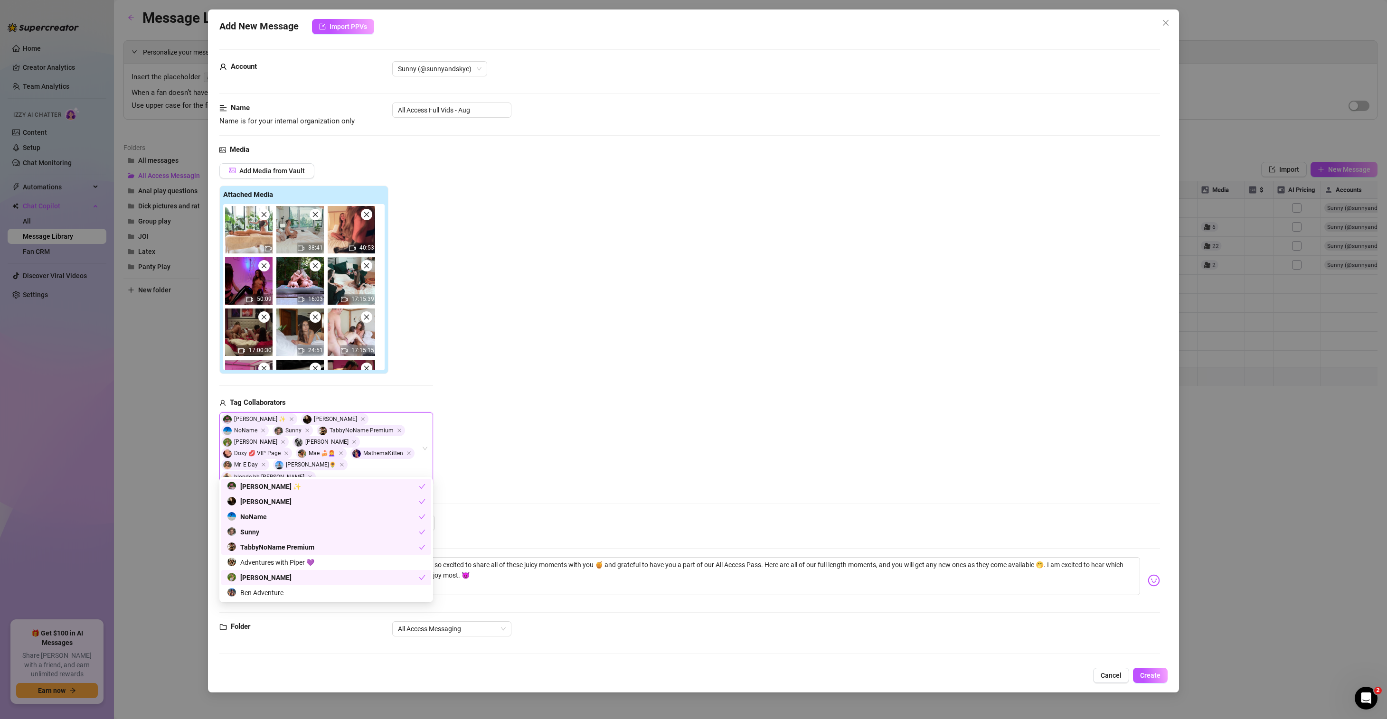
click at [486, 423] on div "Add Media from Vault Attached Media 38:41 40:53 50:09 16:03 17:15:39 17:00:30 2…" at bounding box center [689, 323] width 941 height 321
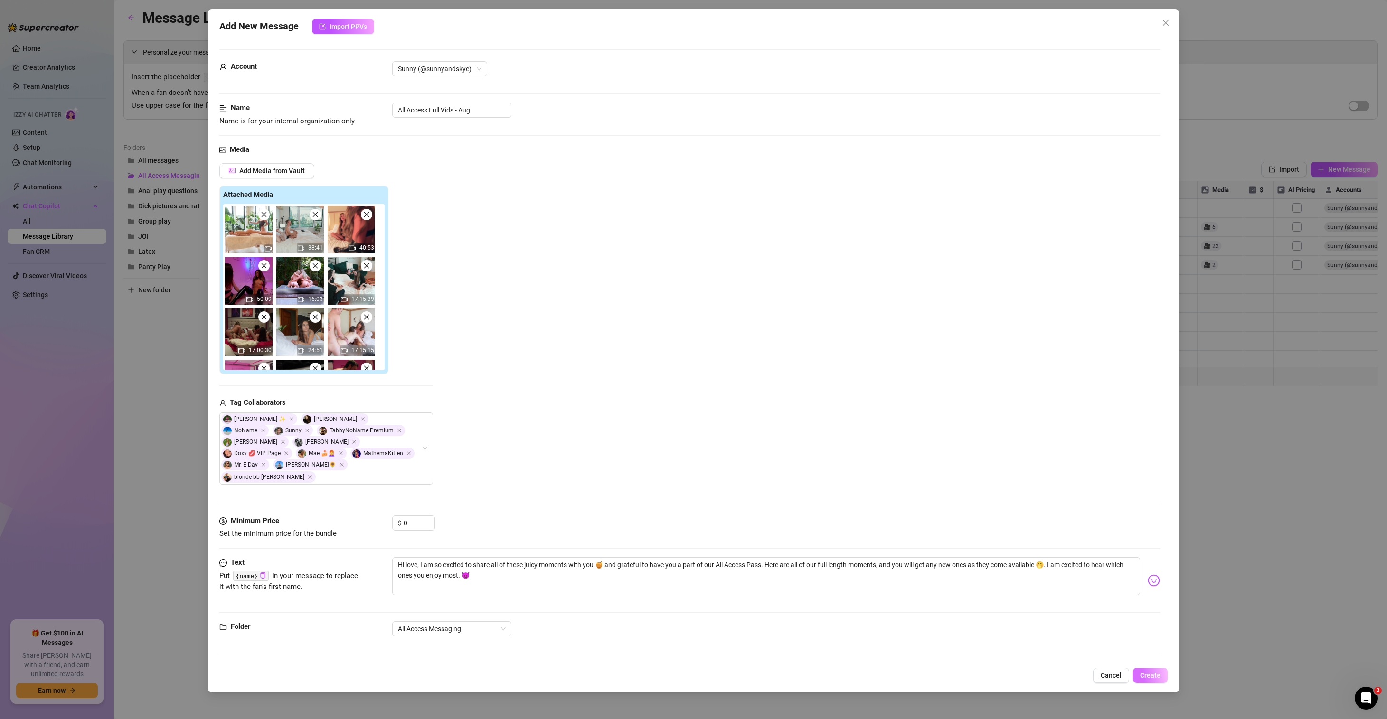
click at [1164, 673] on button "Create" at bounding box center [1150, 675] width 35 height 15
click at [1184, 642] on span "Yes, save as freebie" at bounding box center [1188, 642] width 60 height 8
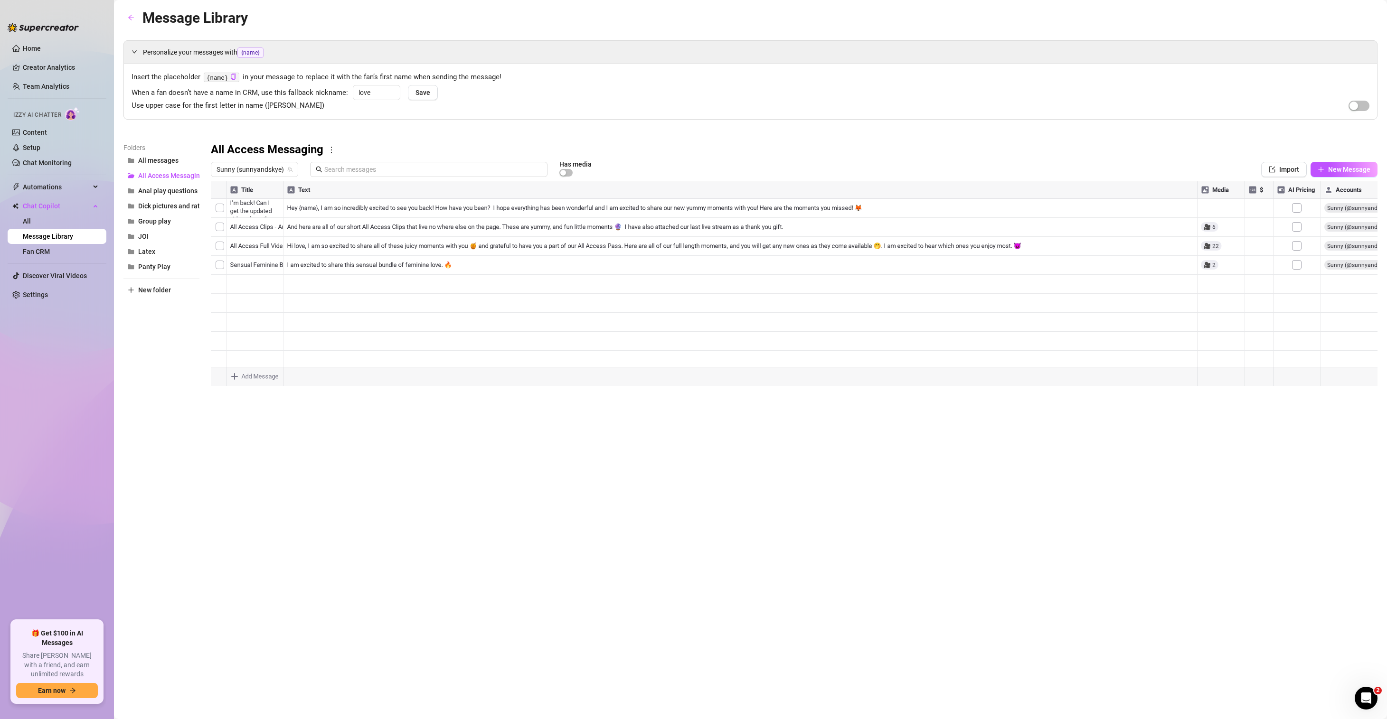
drag, startPoint x: 283, startPoint y: 190, endPoint x: 341, endPoint y: 191, distance: 57.9
click at [341, 191] on div at bounding box center [794, 287] width 1167 height 212
click at [1031, 229] on div at bounding box center [794, 287] width 1167 height 212
click at [218, 229] on div at bounding box center [794, 287] width 1167 height 212
click at [840, 681] on span "Delete" at bounding box center [847, 685] width 20 height 8
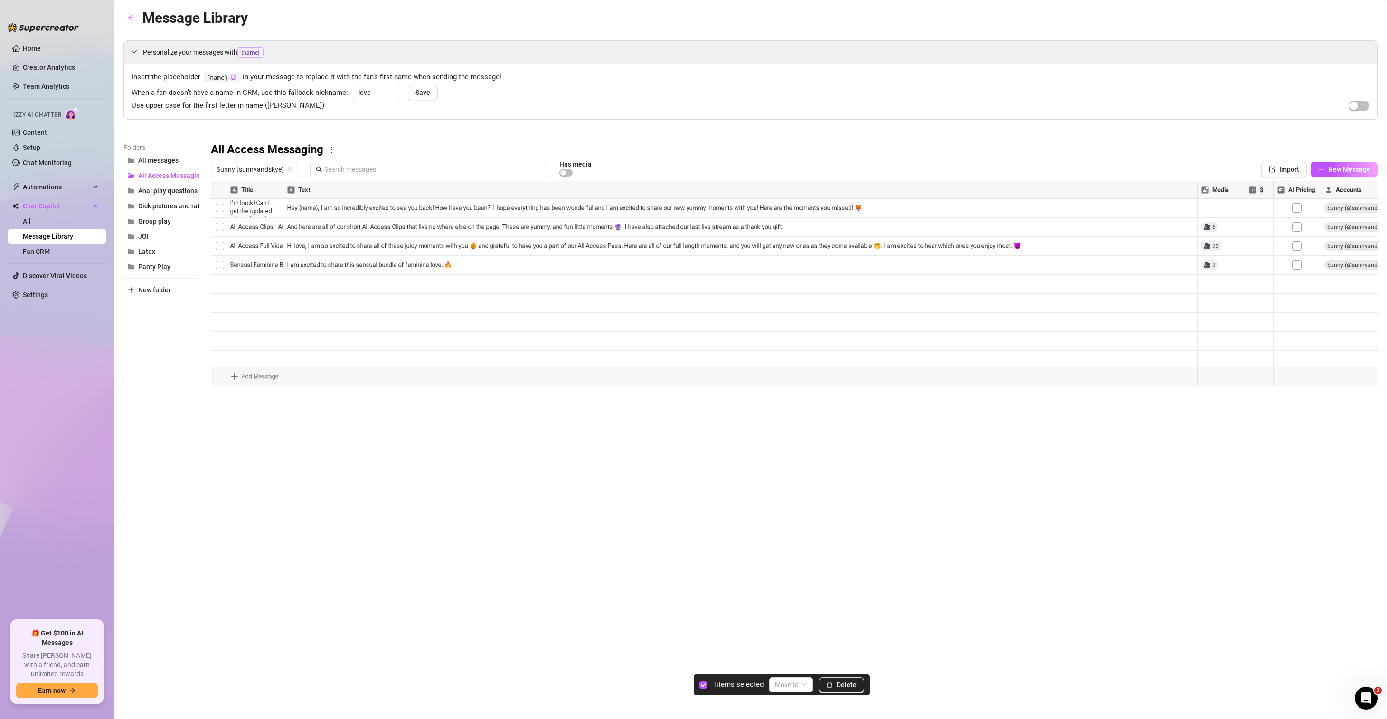
click at [220, 226] on div at bounding box center [794, 287] width 1167 height 212
click at [848, 688] on span "Delete" at bounding box center [847, 685] width 20 height 8
click at [1344, 169] on span "New Message" at bounding box center [1349, 170] width 42 height 8
type textarea "Type your message here..."
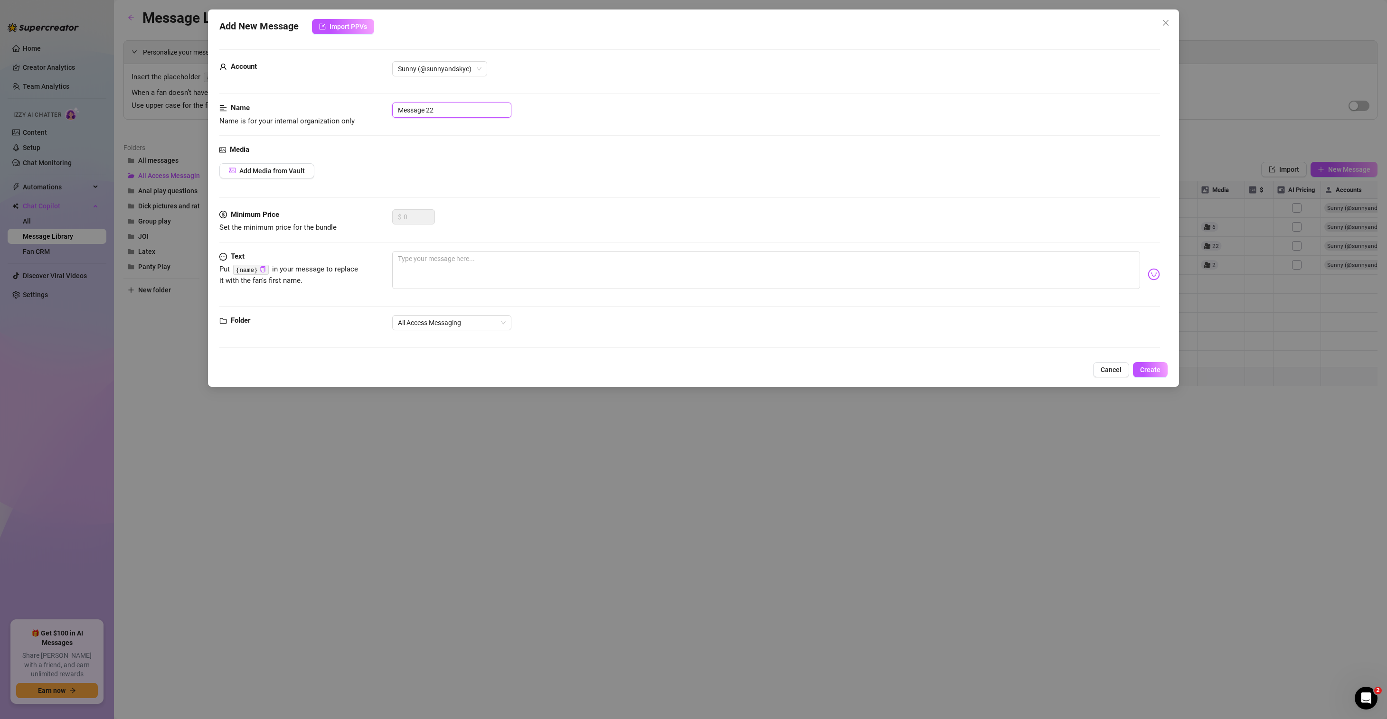
drag, startPoint x: 426, startPoint y: 107, endPoint x: 330, endPoint y: 101, distance: 96.6
click at [337, 102] on form "Account Sunny (@sunnyandskye) Name Name is for your internal organization only …" at bounding box center [689, 202] width 941 height 307
type input "All Access Clips - Aug"
click at [278, 166] on button "Add Media from Vault" at bounding box center [266, 170] width 95 height 15
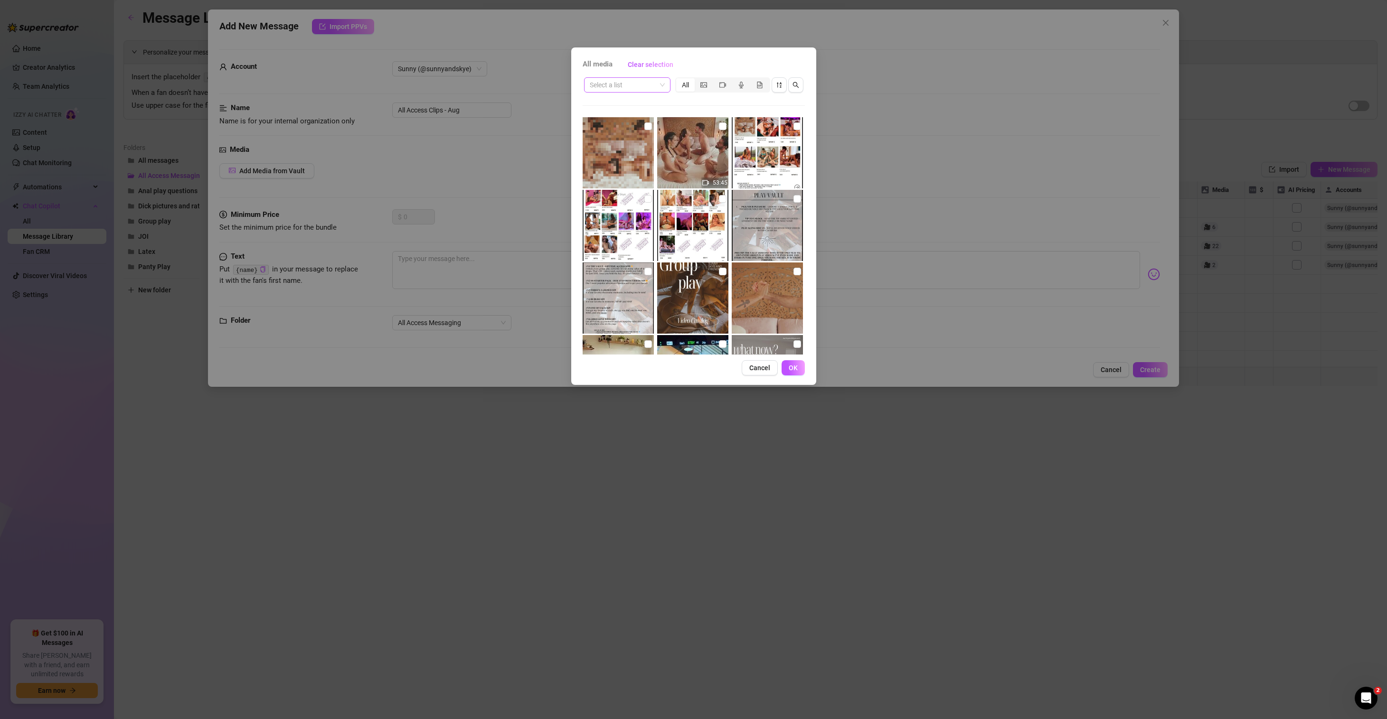
click at [655, 83] on input "search" at bounding box center [623, 85] width 66 height 14
click at [628, 116] on div "All Access Clips" at bounding box center [627, 119] width 71 height 10
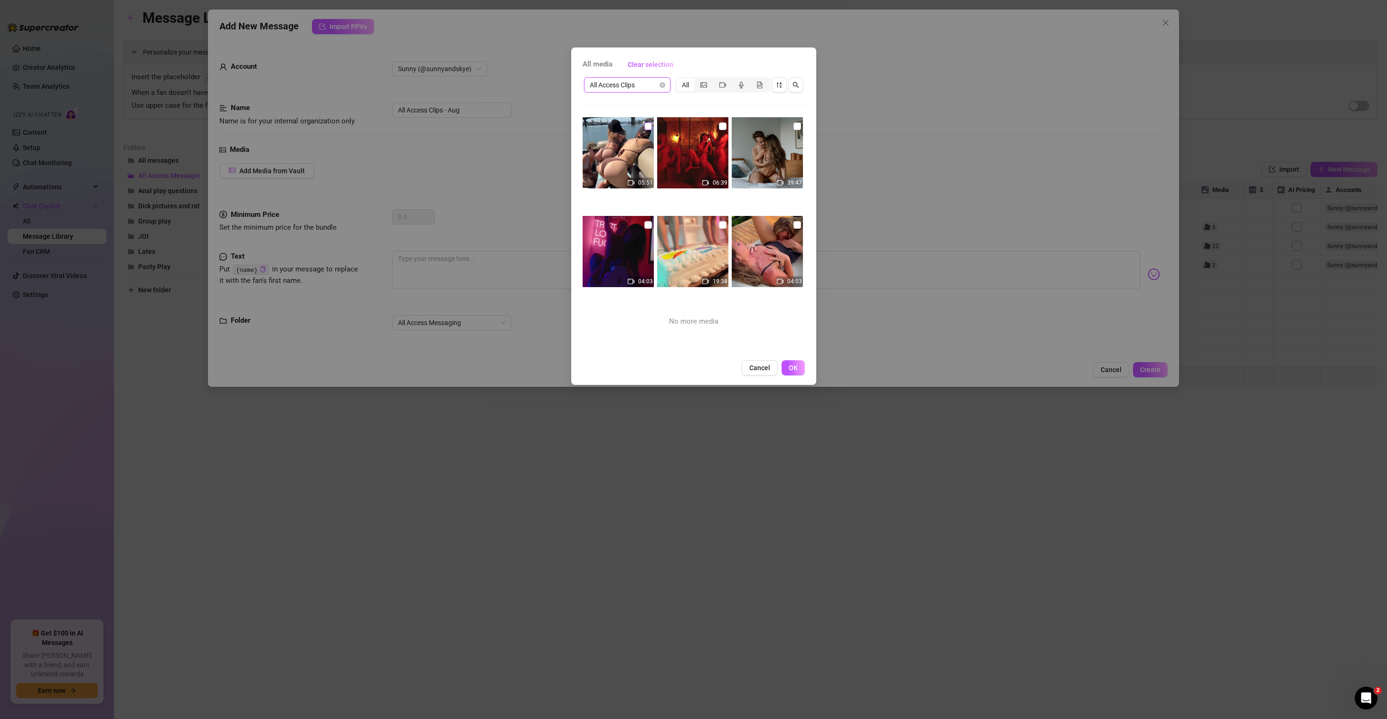
click at [646, 126] on input "checkbox" at bounding box center [648, 127] width 8 height 8
checkbox input "true"
click at [714, 125] on img at bounding box center [692, 152] width 71 height 71
checkbox input "true"
click at [793, 126] on input "checkbox" at bounding box center [797, 127] width 8 height 8
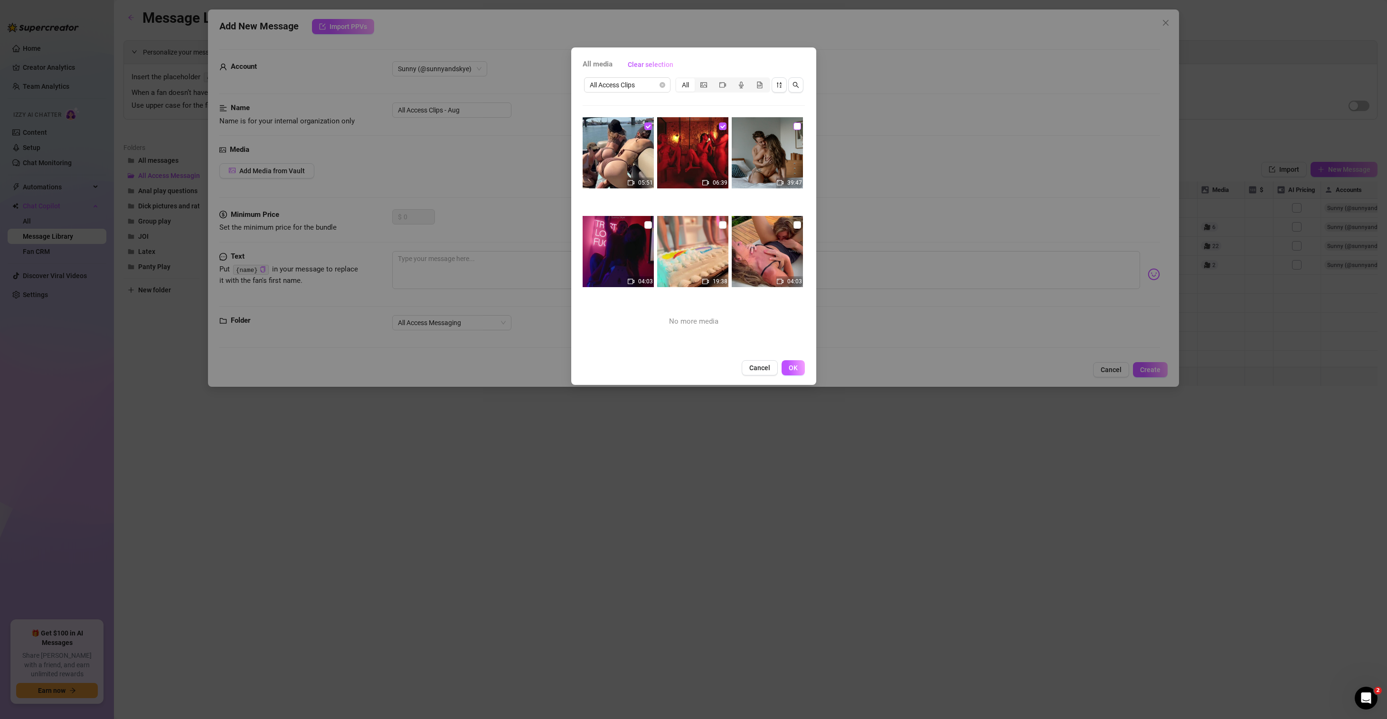
checkbox input "true"
drag, startPoint x: 792, startPoint y: 225, endPoint x: 742, endPoint y: 222, distance: 49.4
click at [793, 225] on input "checkbox" at bounding box center [797, 225] width 8 height 8
checkbox input "true"
click at [720, 223] on input "checkbox" at bounding box center [723, 225] width 8 height 8
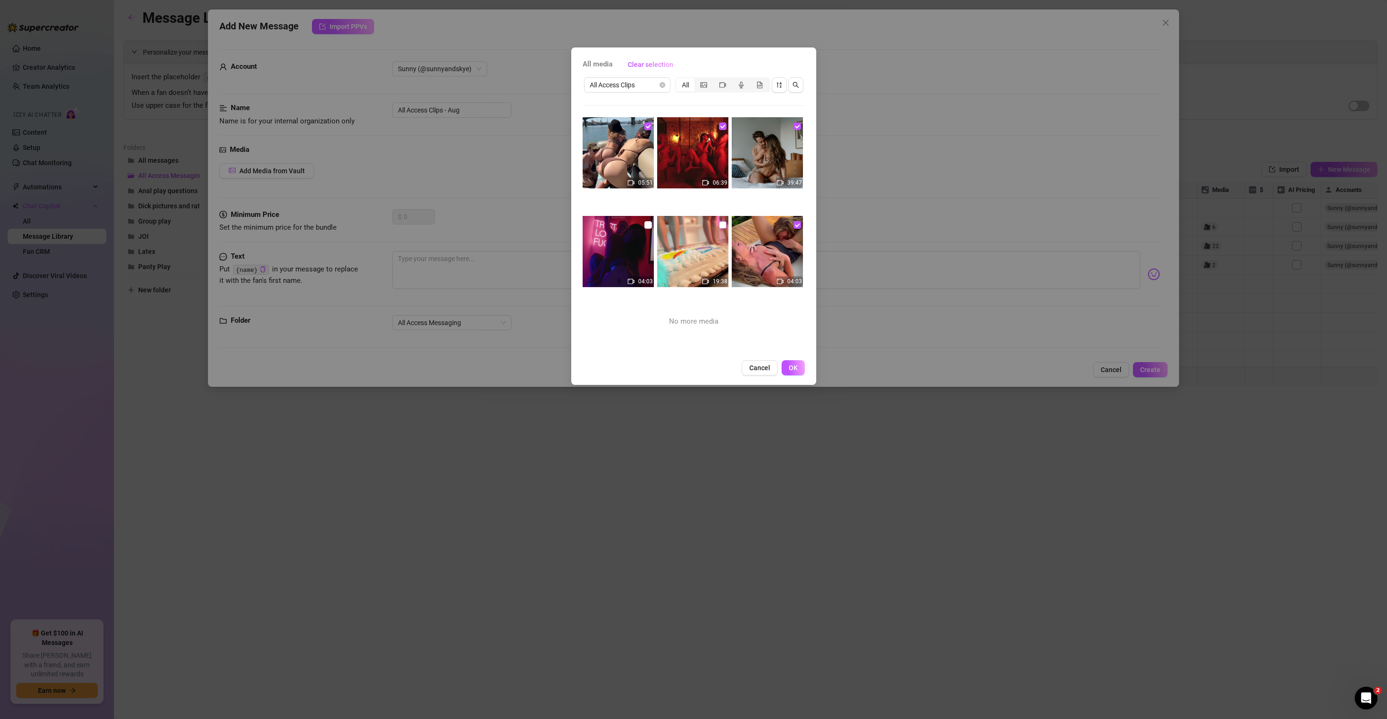
checkbox input "true"
click at [647, 226] on input "checkbox" at bounding box center [648, 225] width 8 height 8
checkbox input "true"
click at [796, 368] on span "OK" at bounding box center [793, 368] width 9 height 8
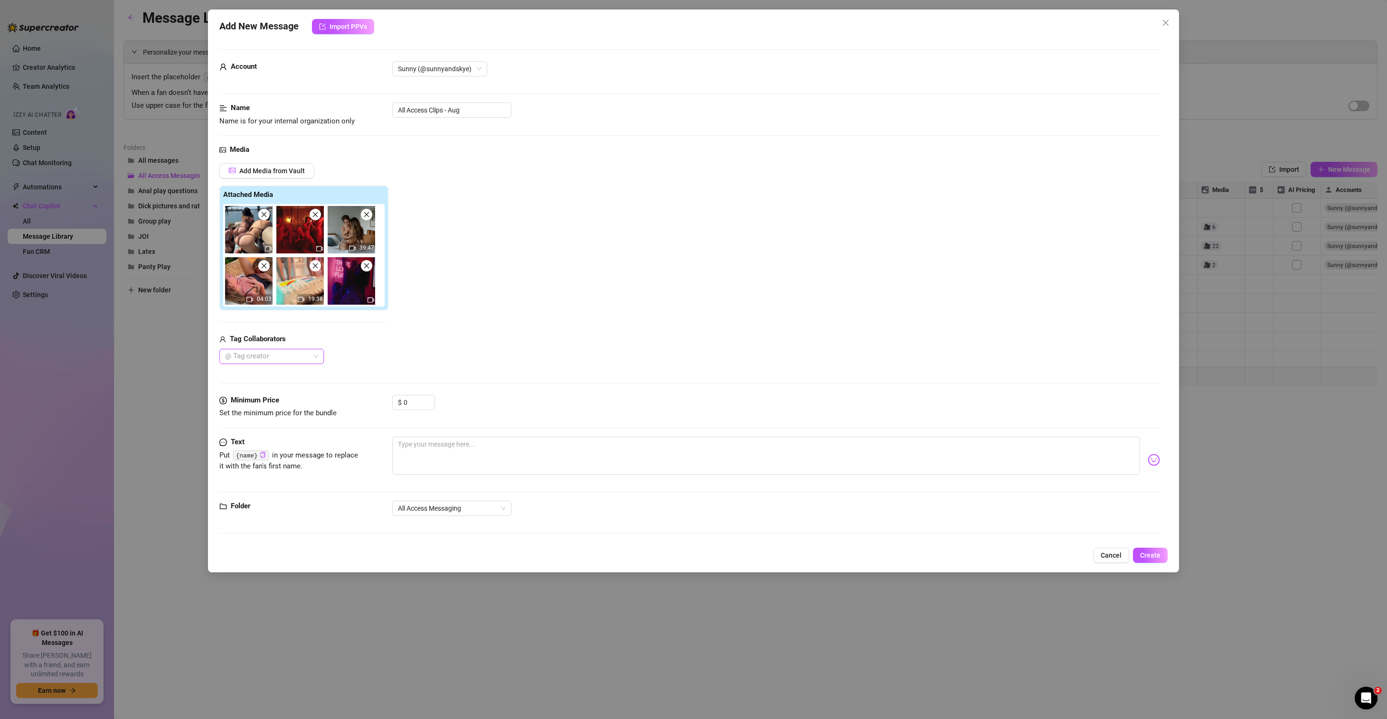
click at [313, 356] on div "@ Tag creator" at bounding box center [271, 356] width 104 height 15
click at [279, 450] on div "Adventures with Piper 💜" at bounding box center [271, 451] width 89 height 10
click at [295, 445] on div "Adventures with Piper 💜" at bounding box center [272, 451] width 102 height 15
click at [264, 468] on div "[PERSON_NAME]" at bounding box center [271, 467] width 89 height 10
click at [275, 438] on div "TabbyNoName Premium" at bounding box center [271, 436] width 89 height 10
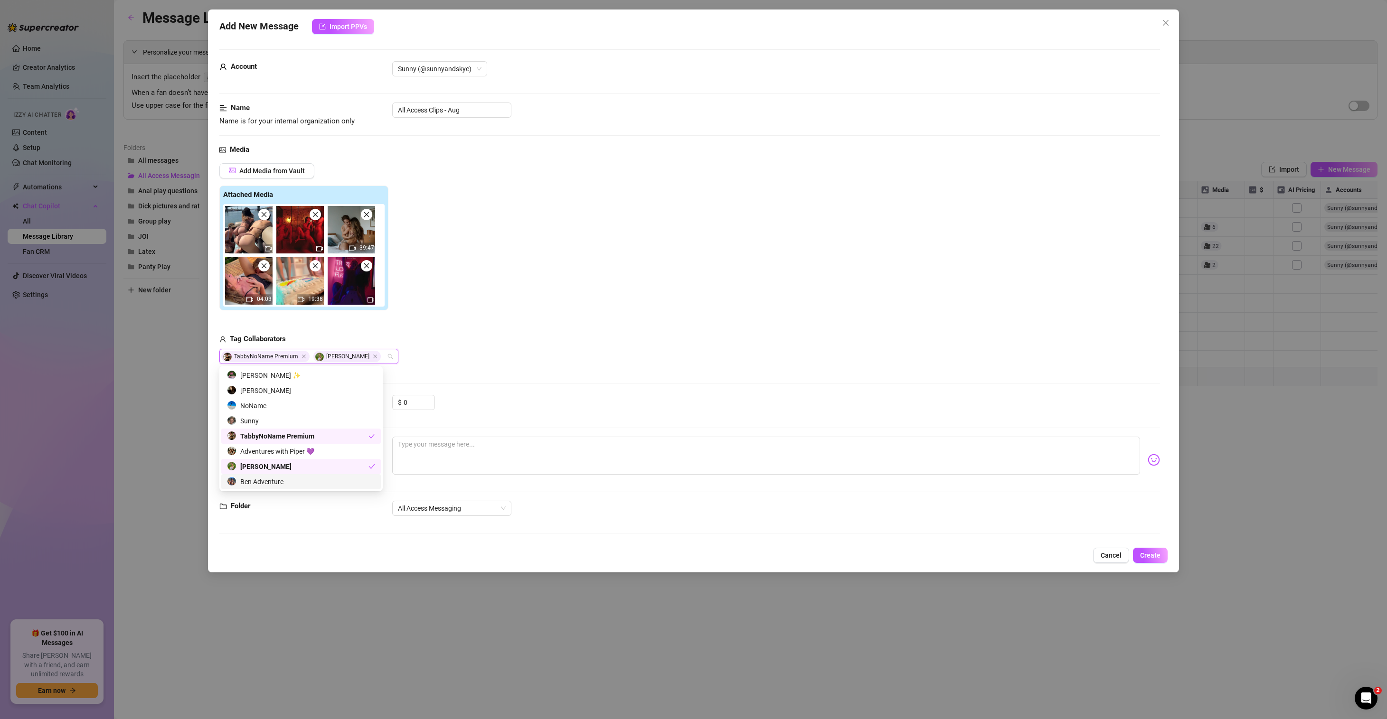
click at [275, 484] on div "Ben Adventure" at bounding box center [301, 482] width 148 height 10
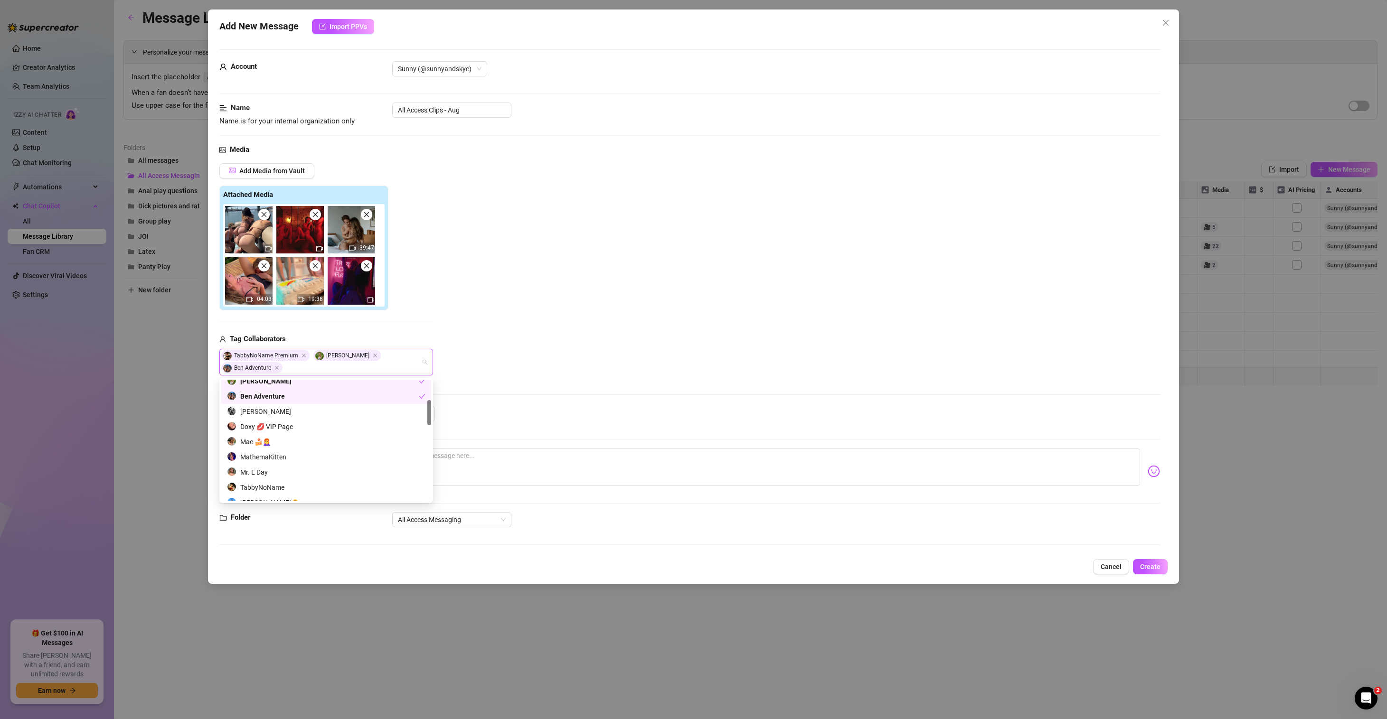
scroll to position [140, 0]
click at [281, 399] on div "Mae 🍰👩‍🦰" at bounding box center [326, 400] width 198 height 10
click at [315, 486] on div "our_wild_side" at bounding box center [326, 491] width 198 height 10
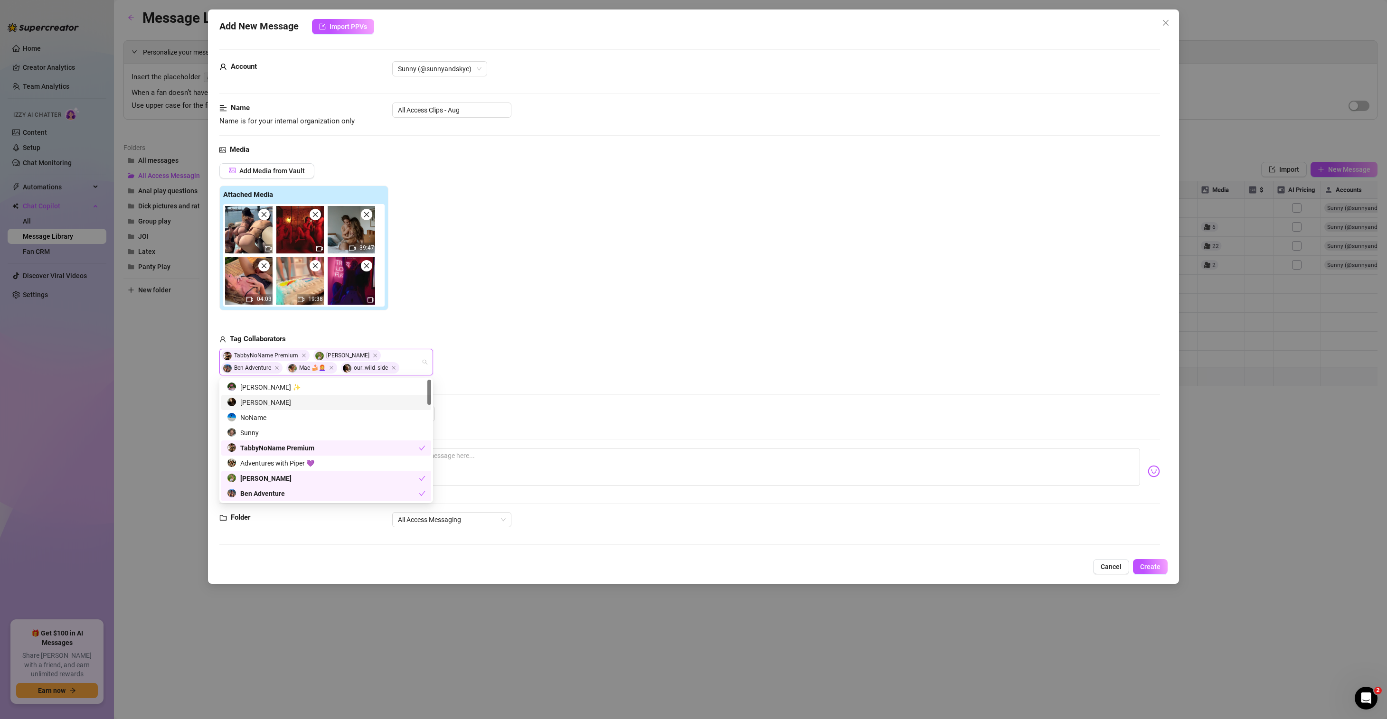
click at [555, 335] on div "Add Media from Vault Attached Media 39:47 04:03 19:38 Tag Collaborators TabbyNo…" at bounding box center [689, 269] width 941 height 212
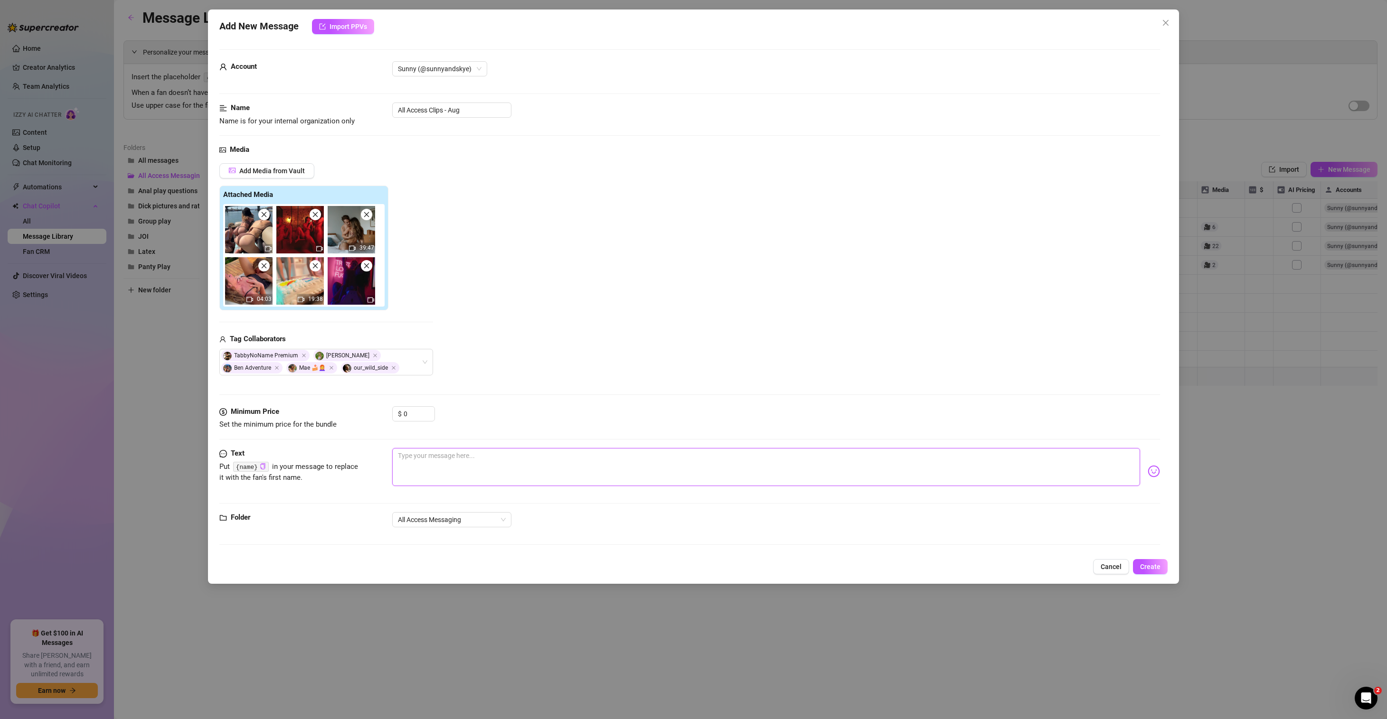
click at [452, 469] on textarea at bounding box center [766, 467] width 748 height 38
paste textarea "And here are all of our short All Access Clips that live no where else on the p…"
type textarea "And here are all of our short All Access Clips that live no where else on the p…"
click at [1152, 558] on div "Add New Message Import PPVs Account Sunny (@sunnyandskye) Name Name is for your…" at bounding box center [693, 296] width 971 height 575
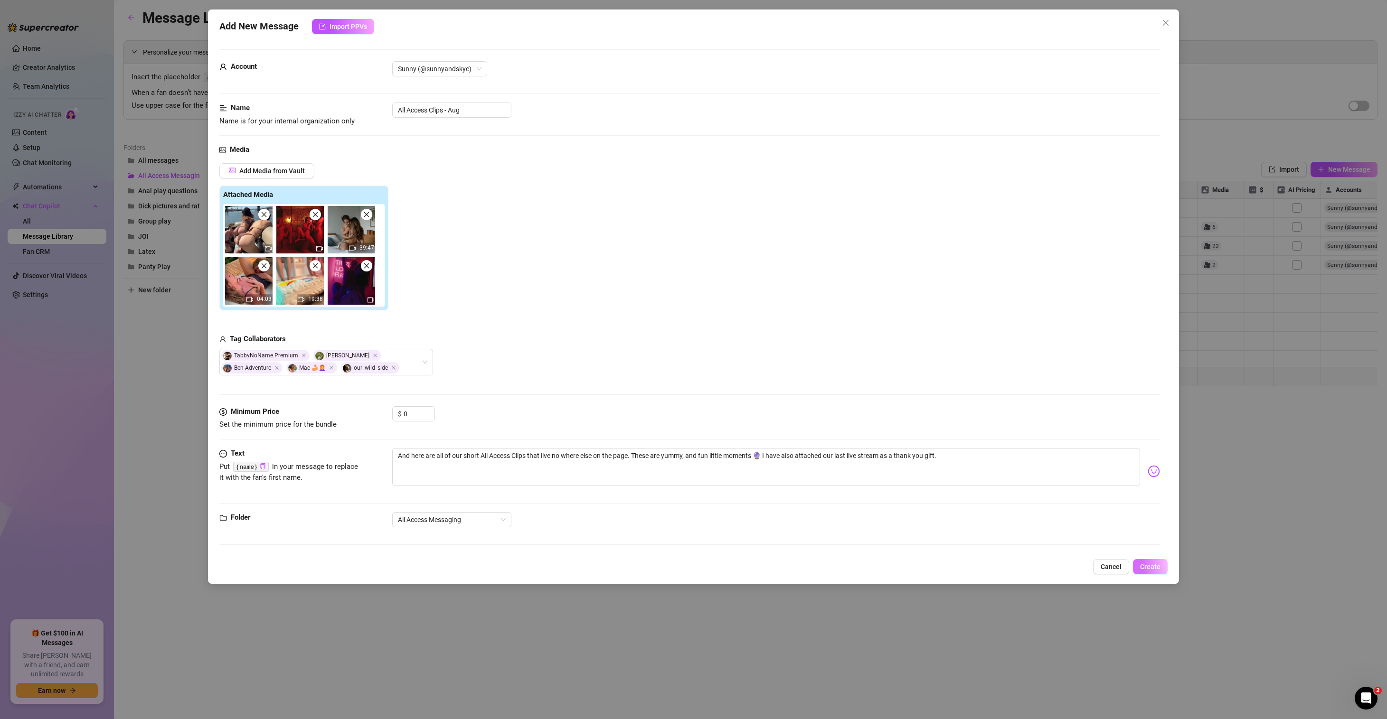
click at [1152, 565] on span "Create" at bounding box center [1150, 567] width 20 height 8
click at [1178, 541] on span "Yes, save as freebie" at bounding box center [1188, 543] width 60 height 8
